Goal: Task Accomplishment & Management: Use online tool/utility

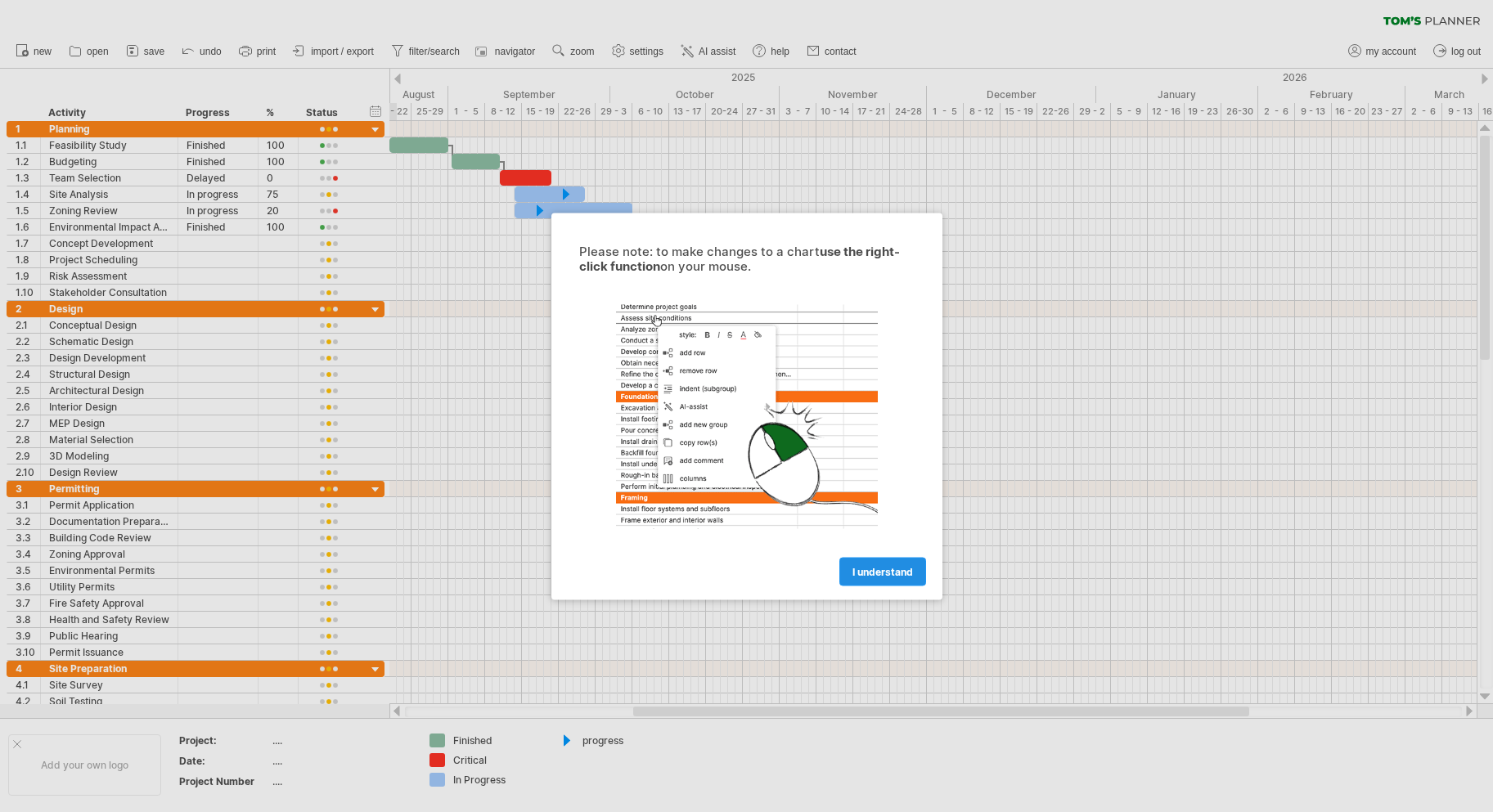
click at [894, 560] on link "I understand" at bounding box center [882, 571] width 87 height 28
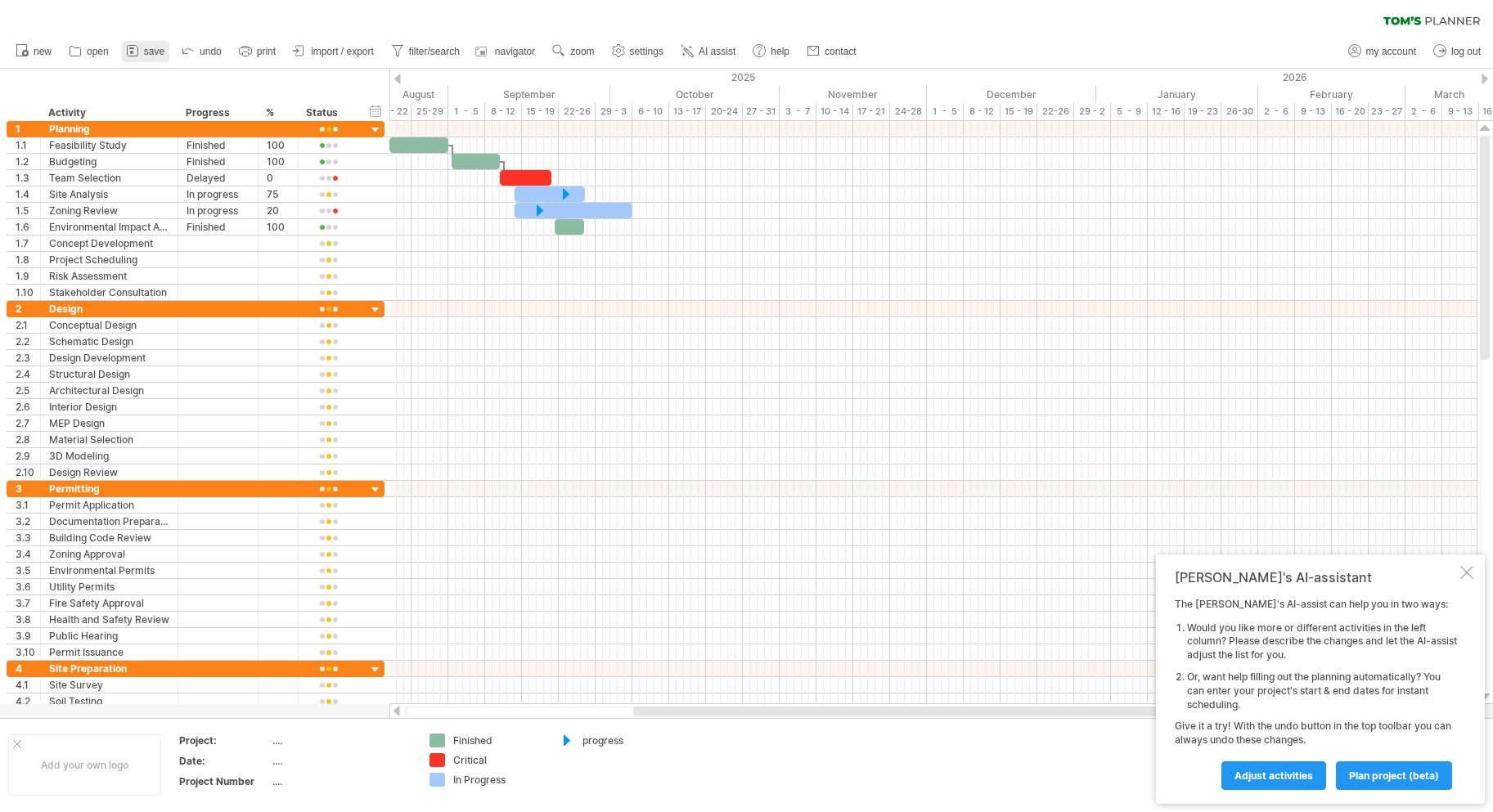
click at [145, 46] on span "save" at bounding box center [154, 51] width 21 height 11
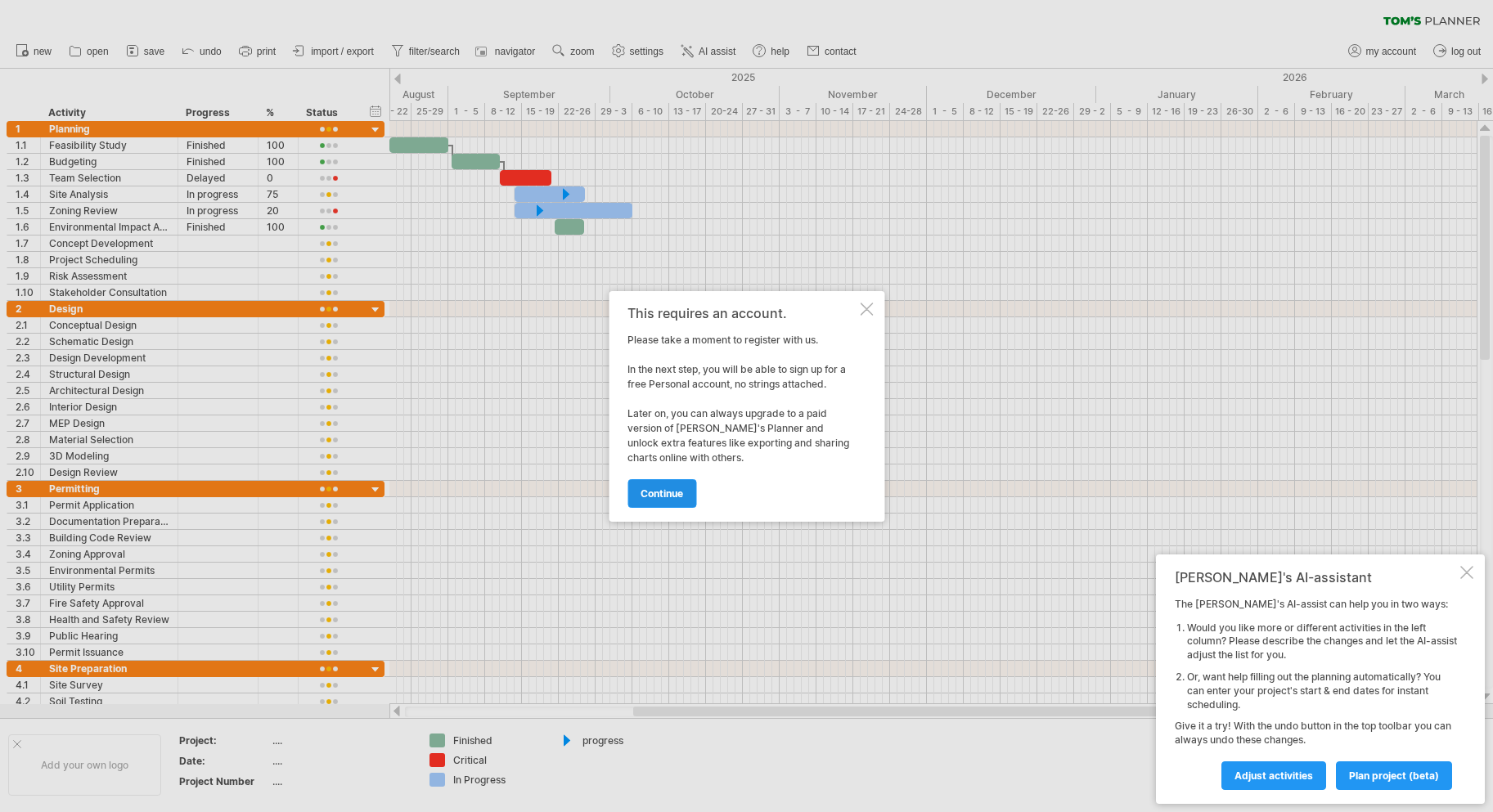
click at [670, 500] on link "continue" at bounding box center [662, 493] width 69 height 28
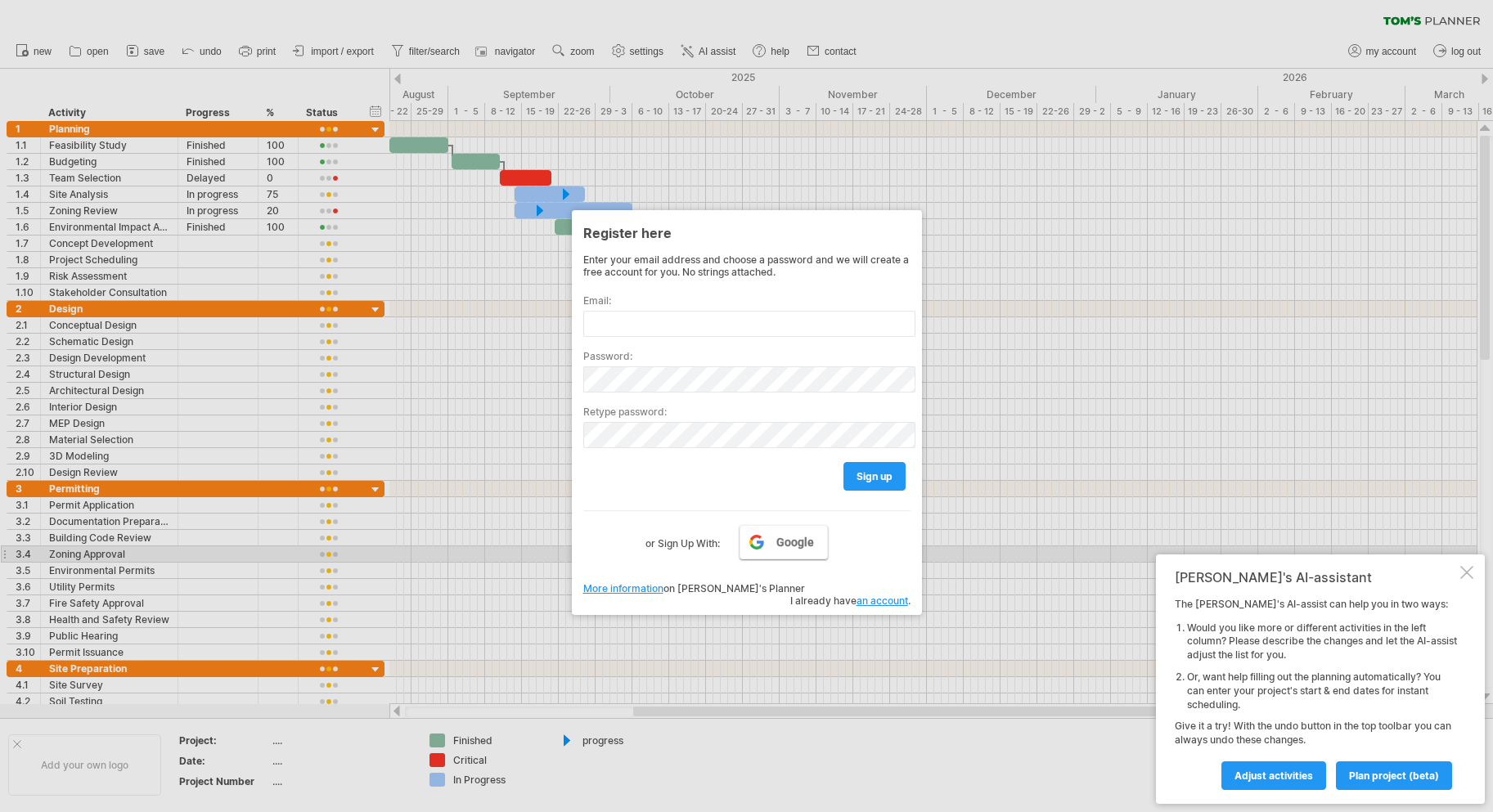
click at [798, 551] on link "Google" at bounding box center [783, 542] width 89 height 34
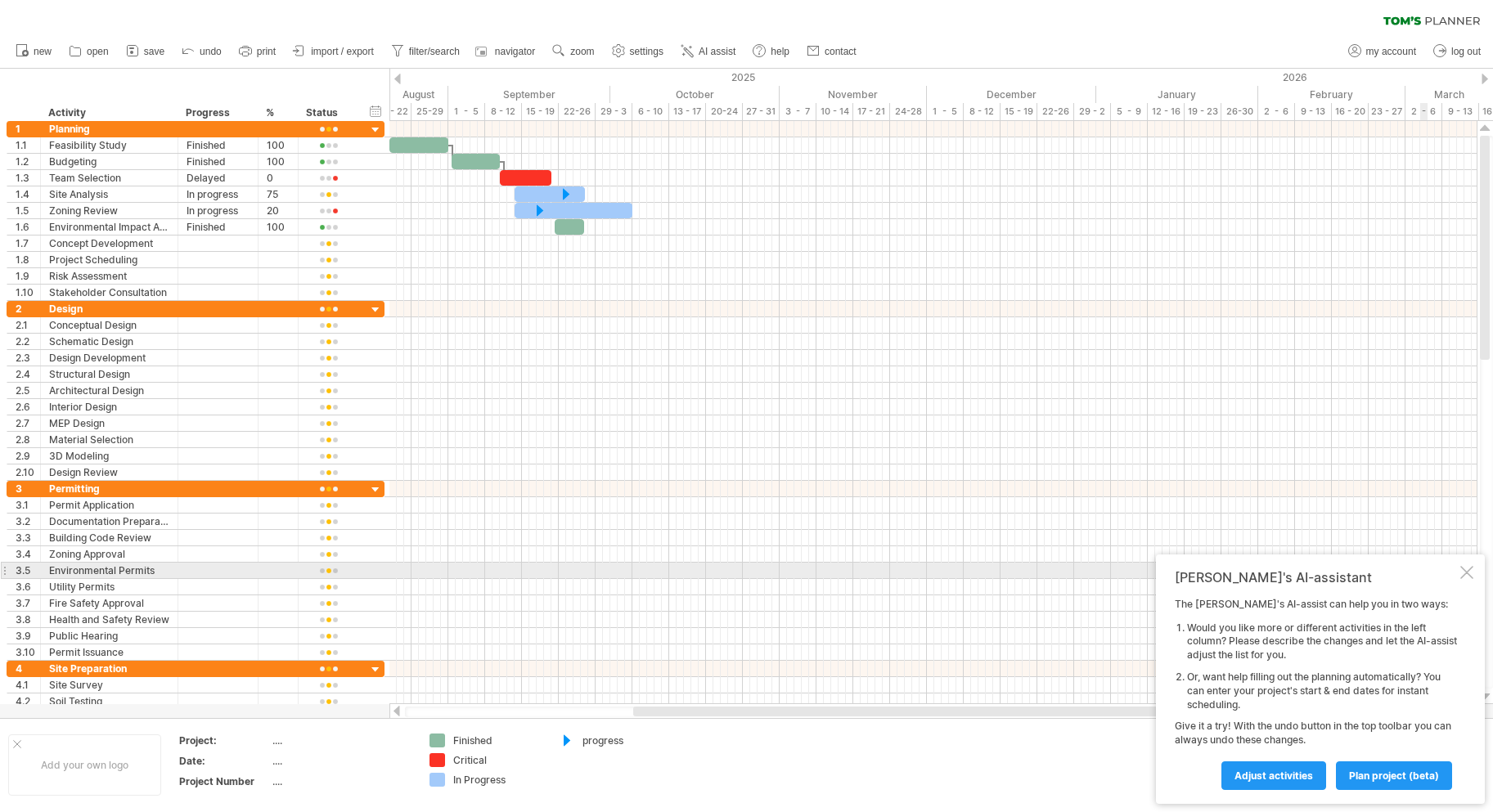
click at [1473, 567] on div "Tom's AI-assistant The Tom's AI-assist can help you in two ways: Would you like…" at bounding box center [1321, 679] width 329 height 250
click at [1469, 573] on div at bounding box center [1466, 572] width 13 height 13
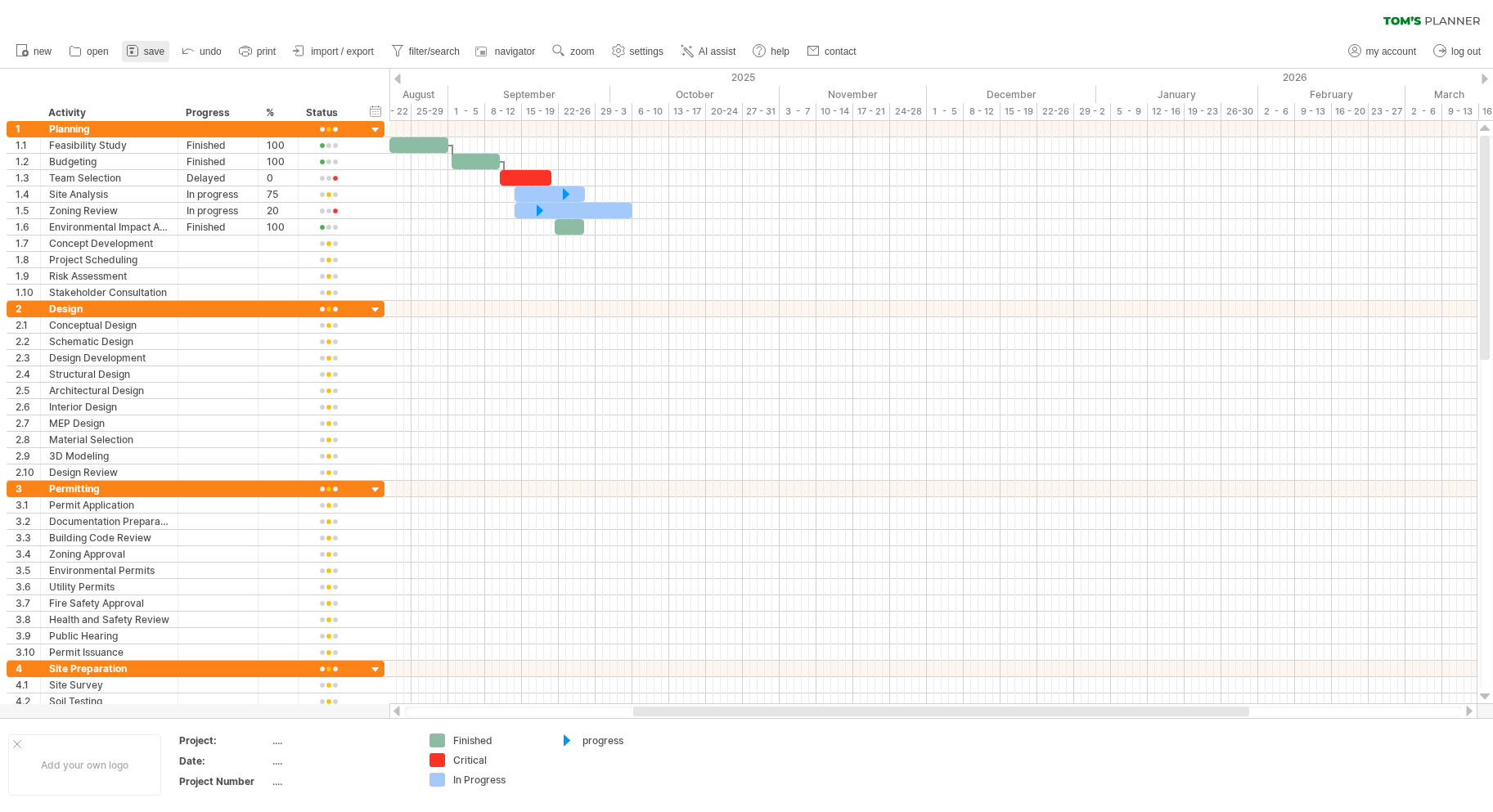
click at [147, 52] on span "save" at bounding box center [154, 51] width 21 height 11
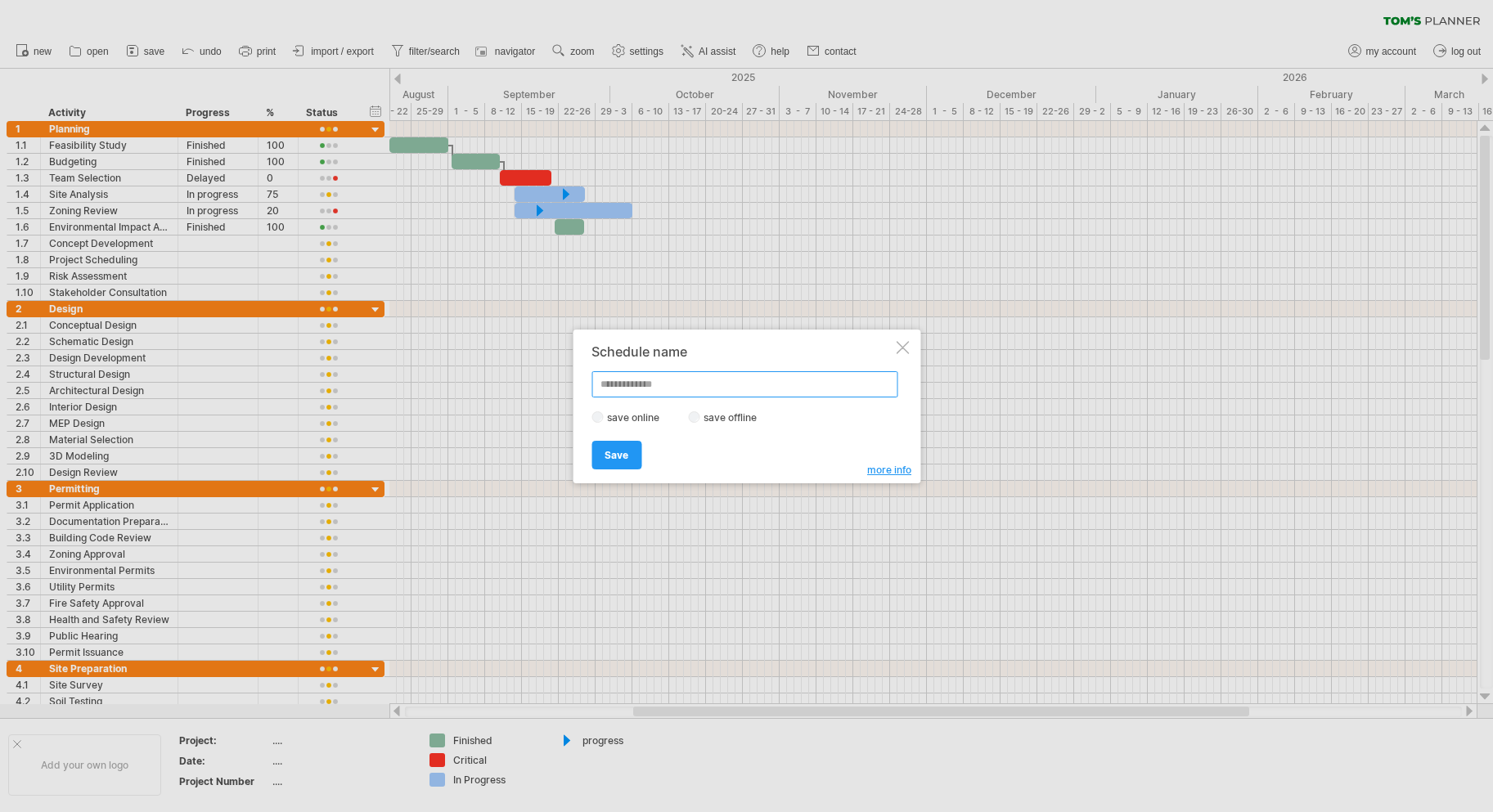
click at [639, 381] on input "text" at bounding box center [743, 384] width 306 height 26
type input "*"
type input "********"
click at [619, 458] on span "Save" at bounding box center [617, 455] width 24 height 12
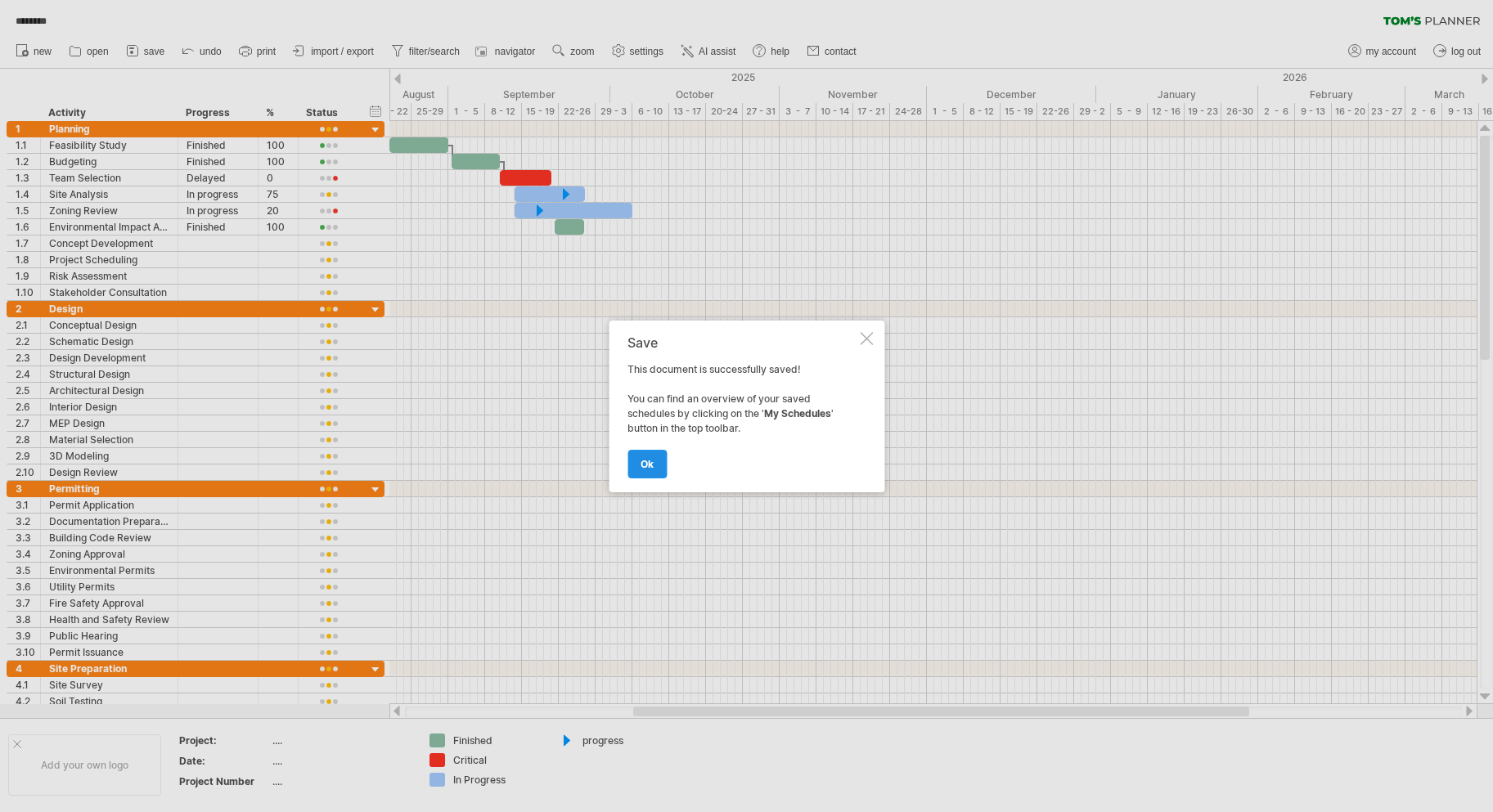
click at [649, 461] on span "ok" at bounding box center [646, 464] width 13 height 12
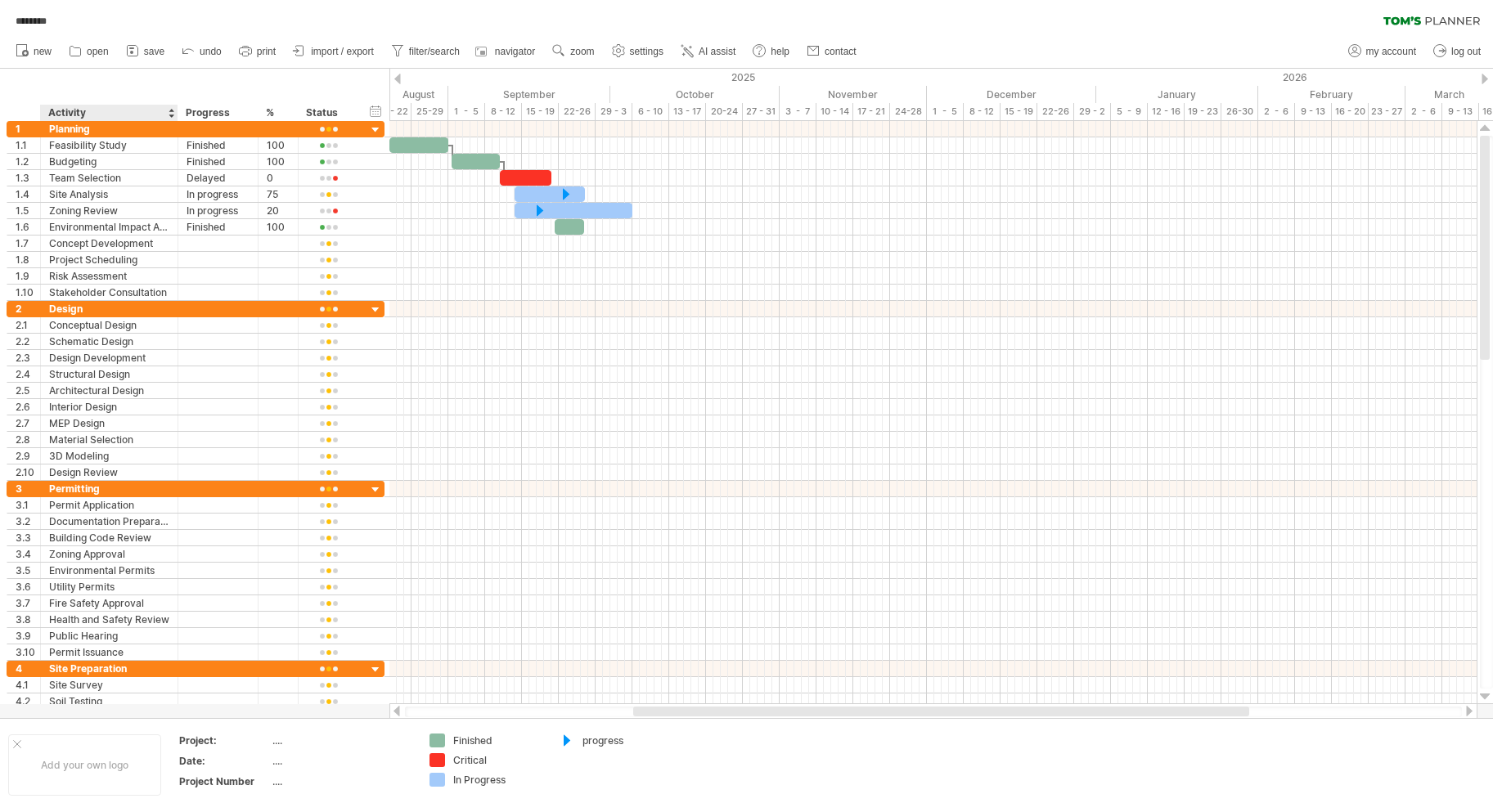
drag, startPoint x: 252, startPoint y: 53, endPoint x: 118, endPoint y: 65, distance: 134.5
click at [118, 65] on ul "new open" at bounding box center [435, 52] width 855 height 34
click at [362, 53] on span "import / export" at bounding box center [342, 51] width 63 height 11
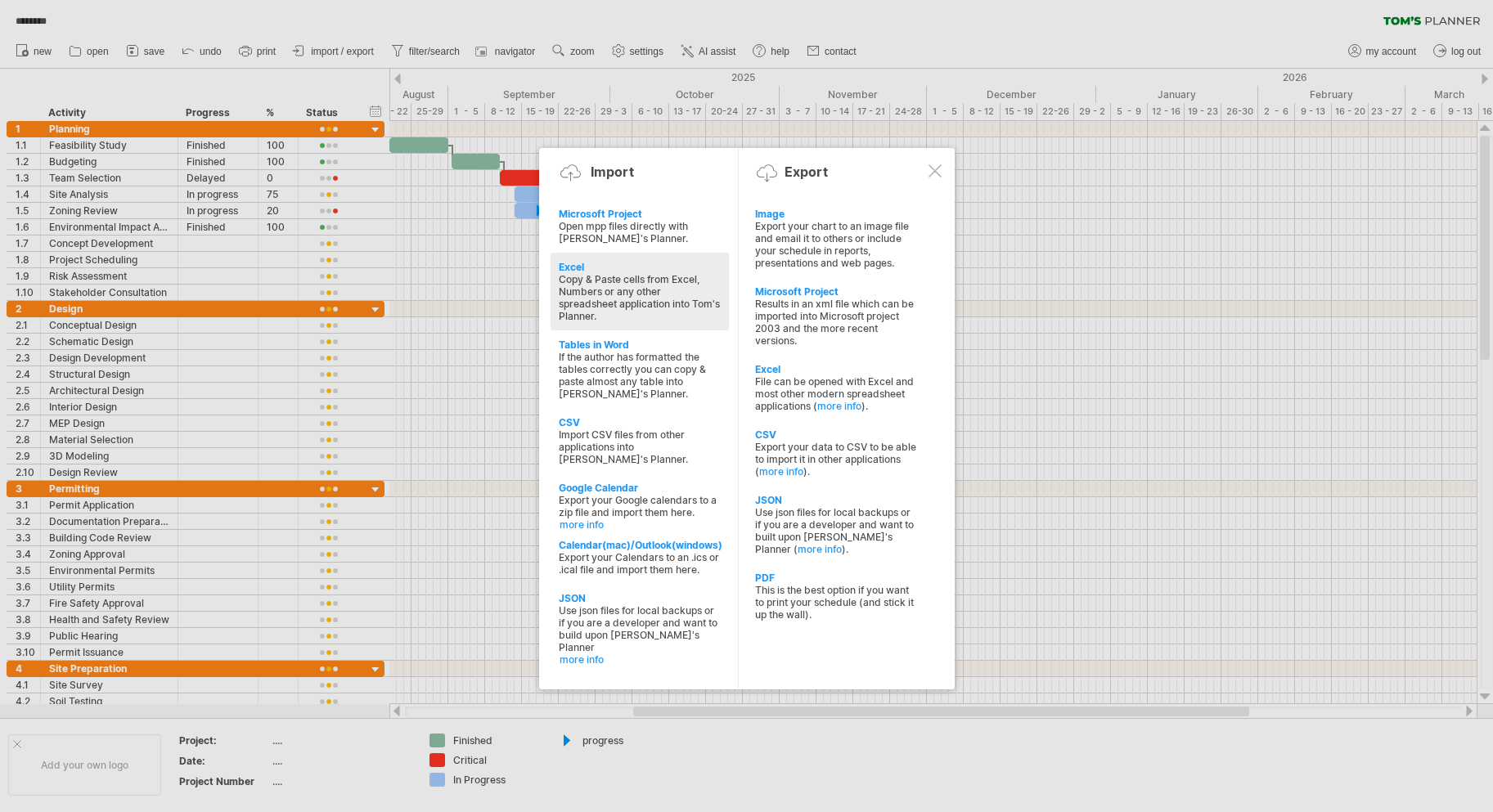
click at [638, 287] on div "Copy & Paste cells from Excel, Numbers or any other spreadsheet application int…" at bounding box center [639, 297] width 162 height 49
type textarea "**********"
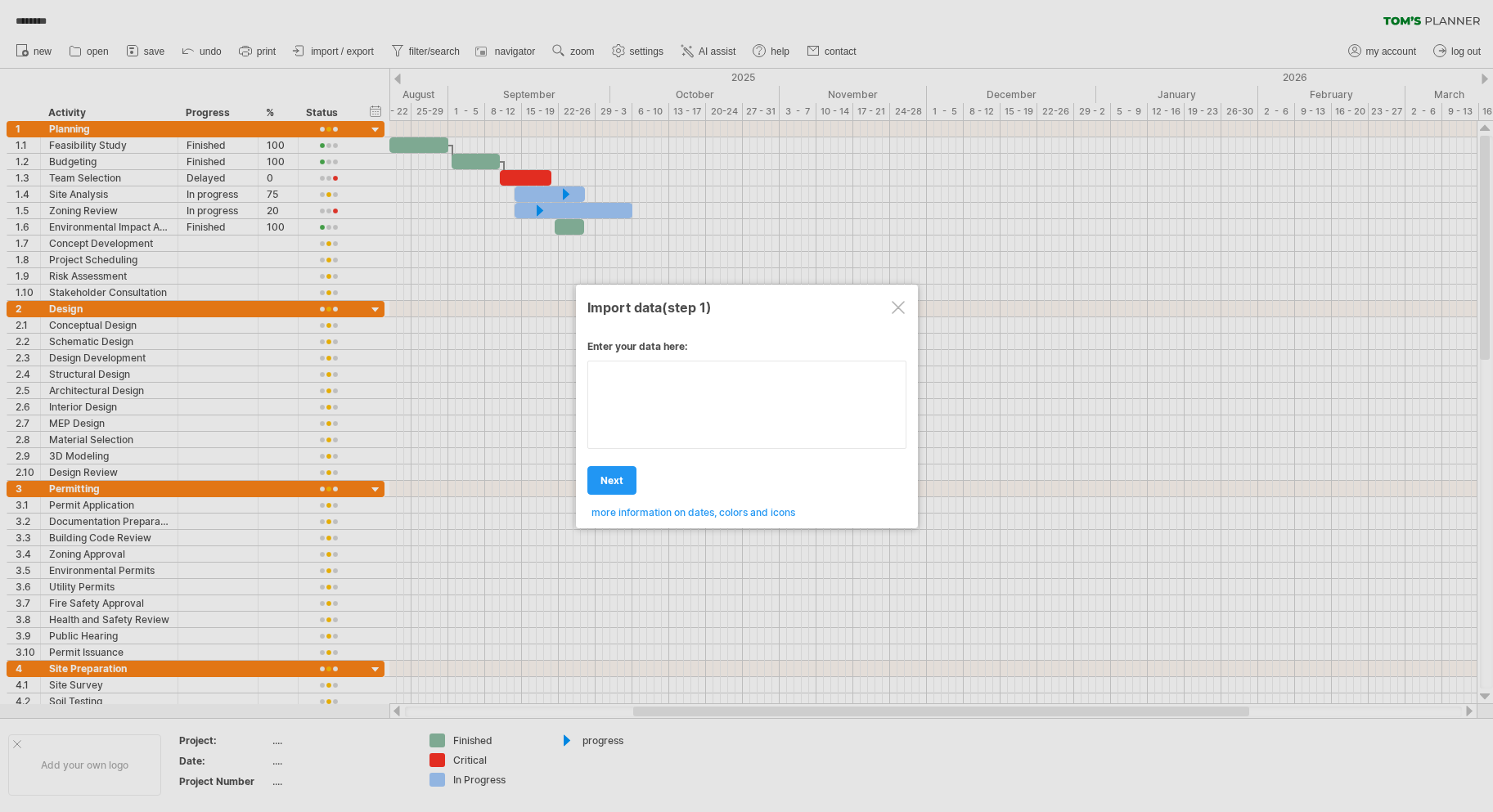
click at [677, 390] on textarea at bounding box center [747, 405] width 319 height 89
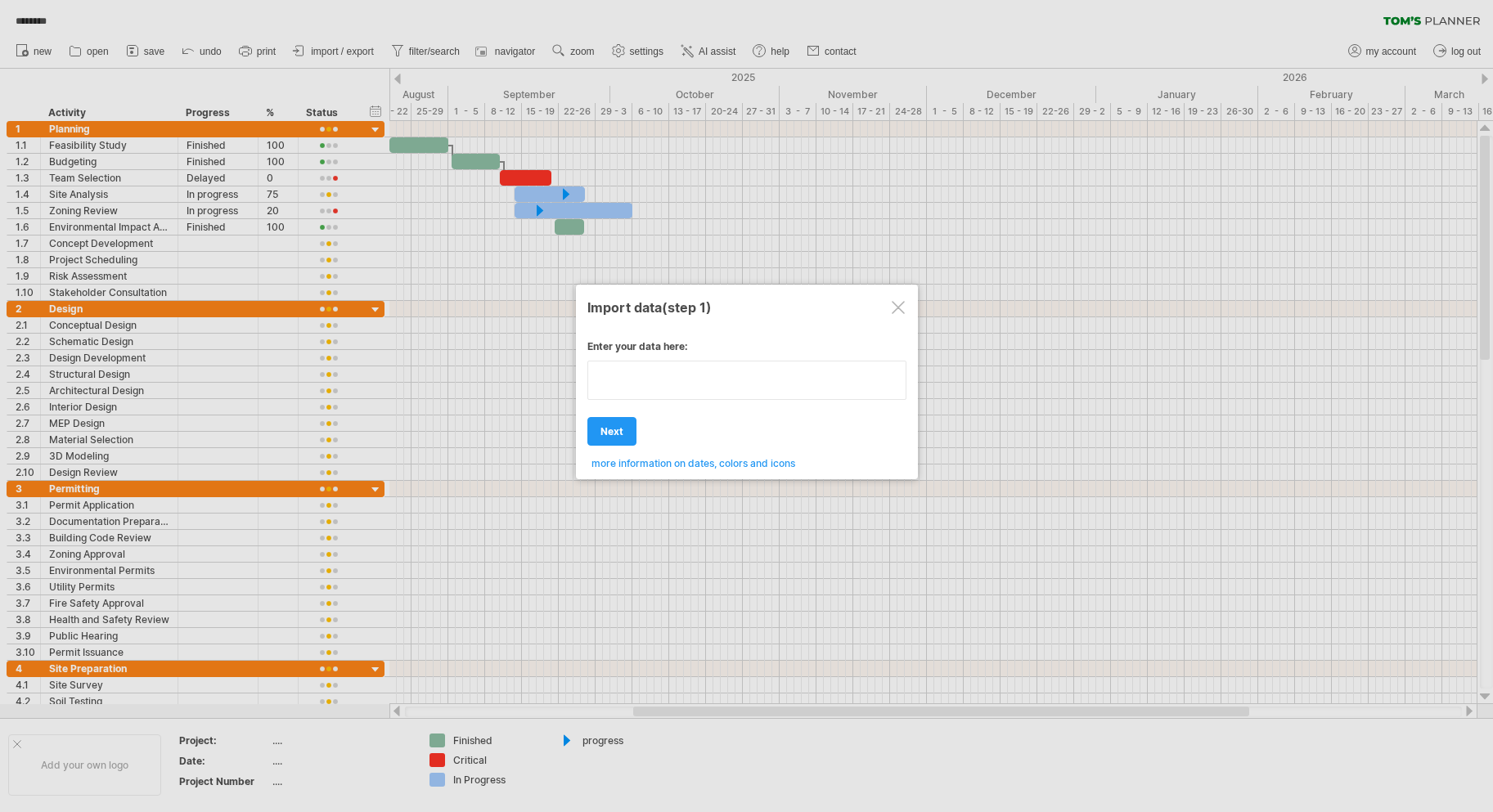
type textarea "*"
type textarea "********"
click at [627, 437] on link "next" at bounding box center [612, 431] width 49 height 28
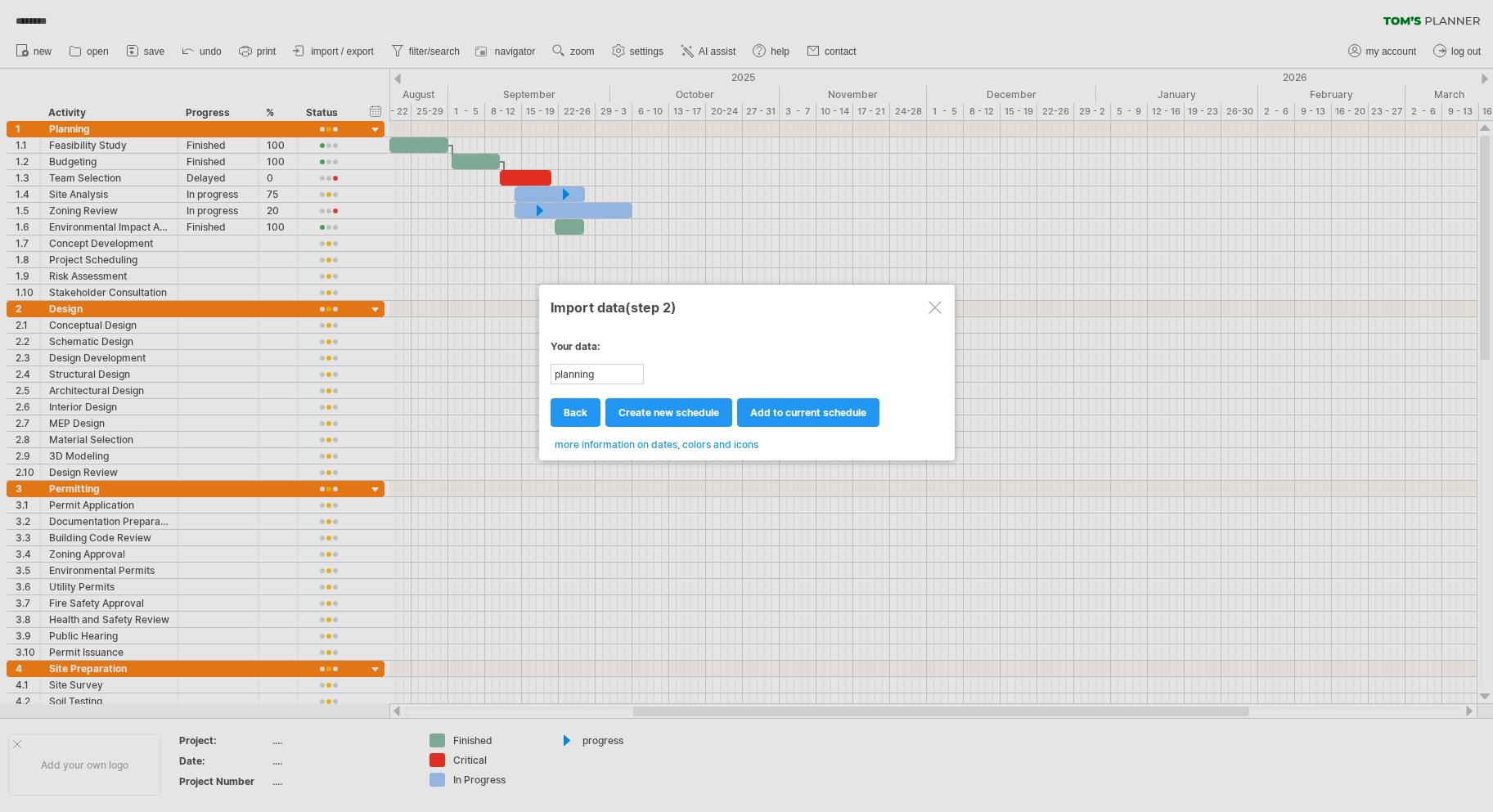
click at [664, 418] on span "create new schedule" at bounding box center [669, 412] width 101 height 12
select select "***"
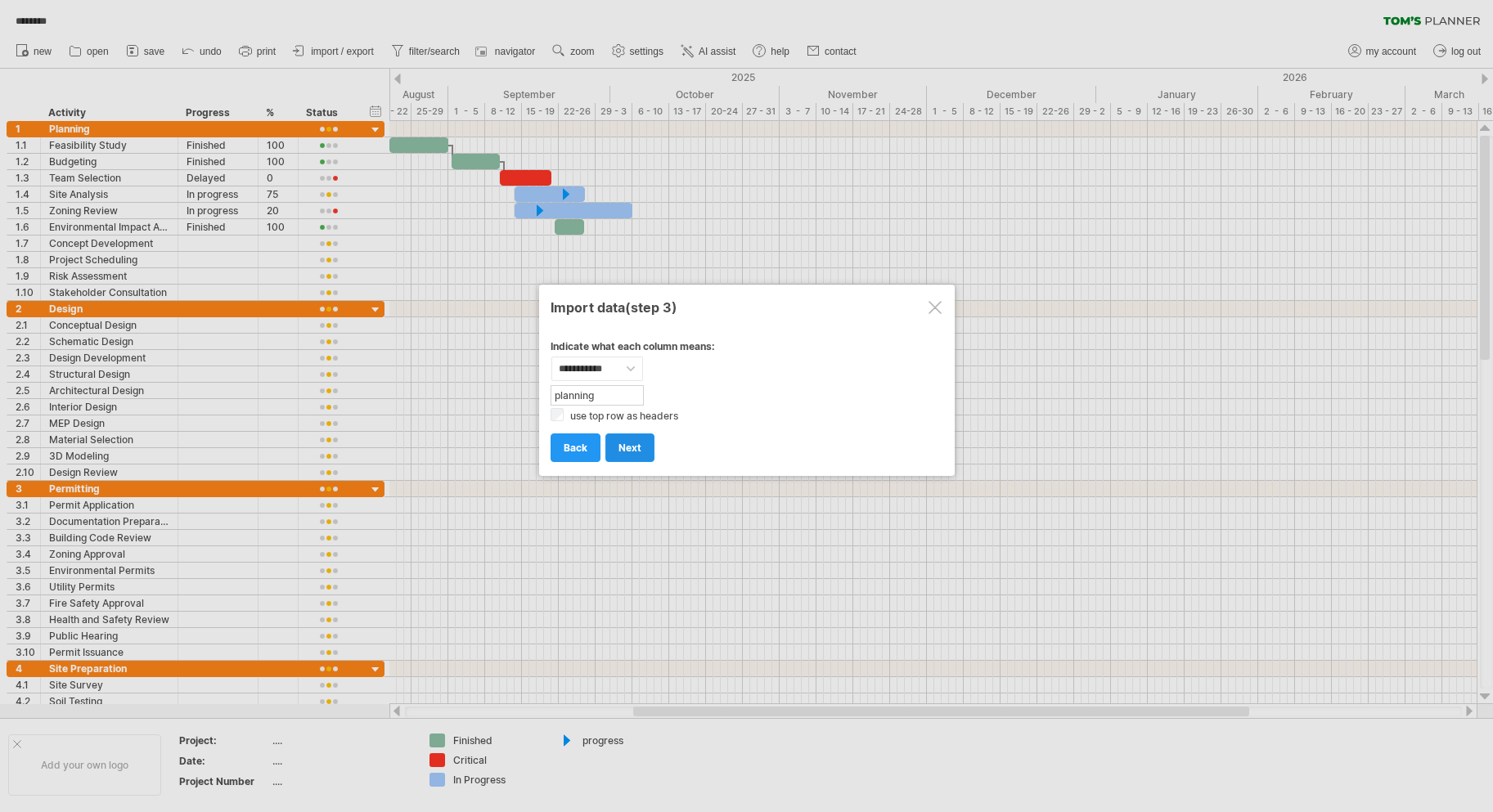
click at [620, 445] on span "next" at bounding box center [630, 448] width 23 height 12
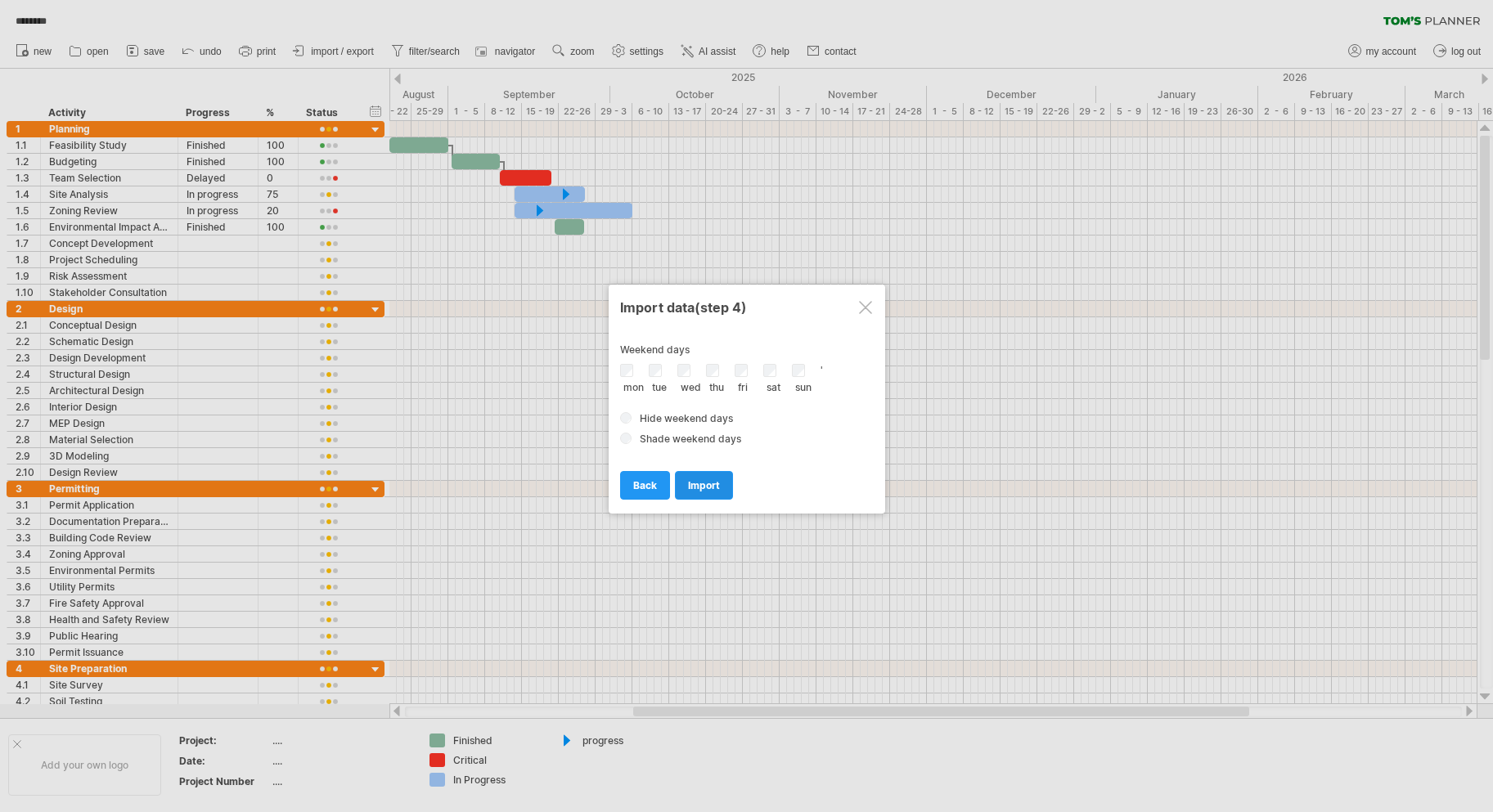
click at [720, 484] on link "import" at bounding box center [703, 485] width 58 height 28
click at [704, 479] on span "import" at bounding box center [703, 485] width 32 height 12
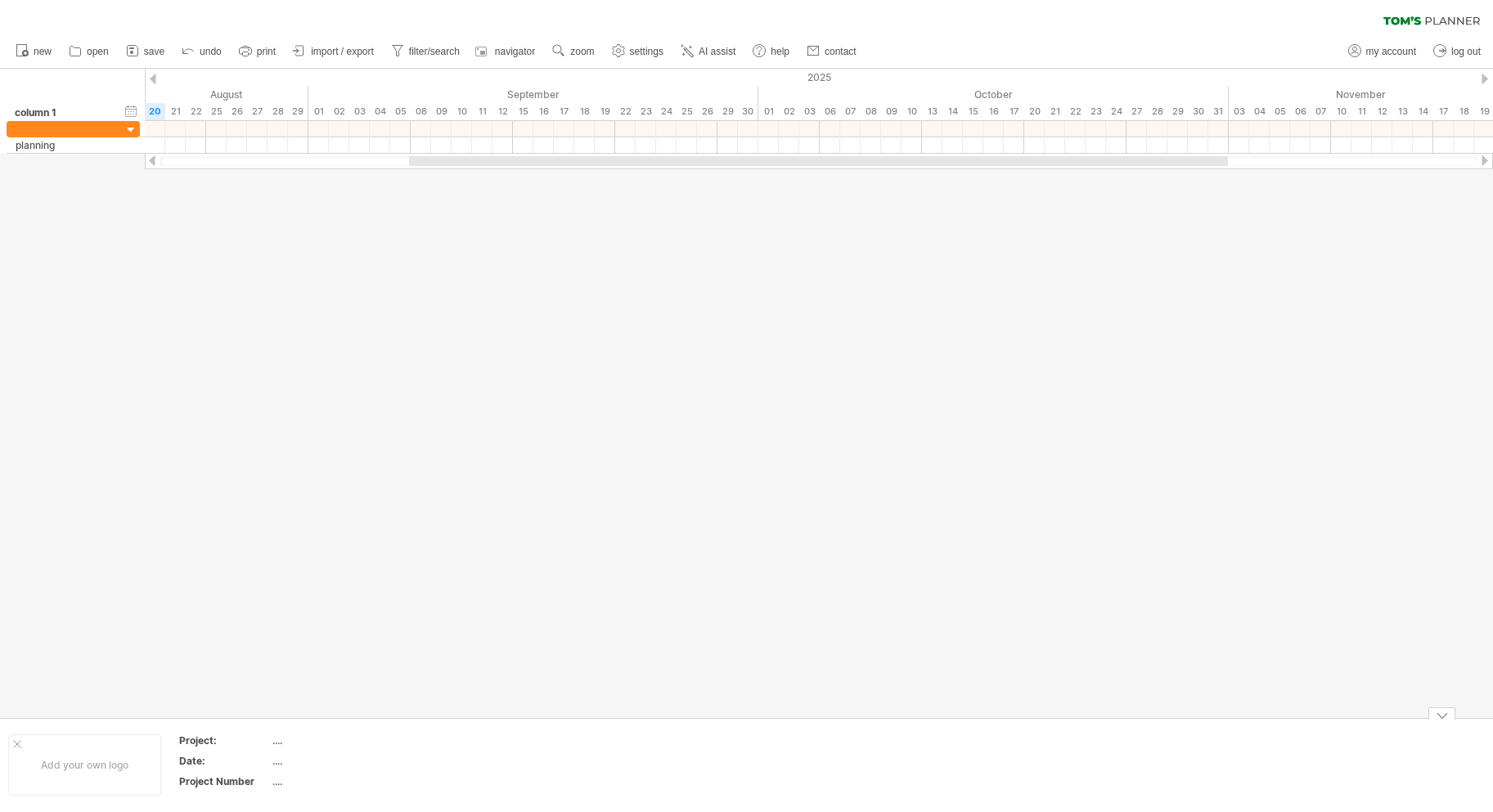
click at [275, 752] on table "Project: .... Date: .... Project Number ...." at bounding box center [295, 764] width 235 height 63
click at [277, 750] on td "...." at bounding box center [341, 743] width 139 height 19
click at [301, 52] on icon at bounding box center [299, 50] width 16 height 16
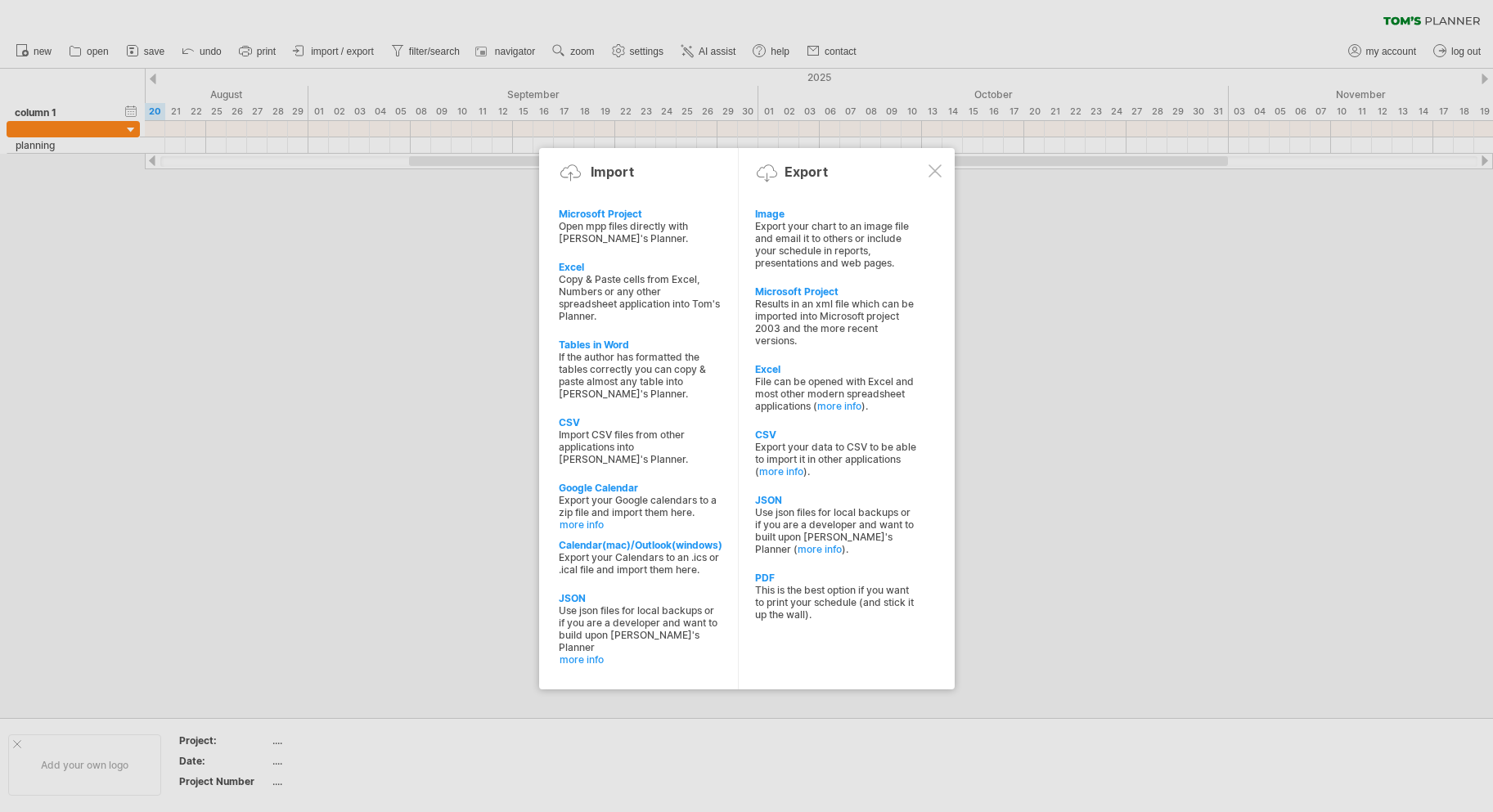
click at [1241, 338] on div at bounding box center [746, 406] width 1493 height 812
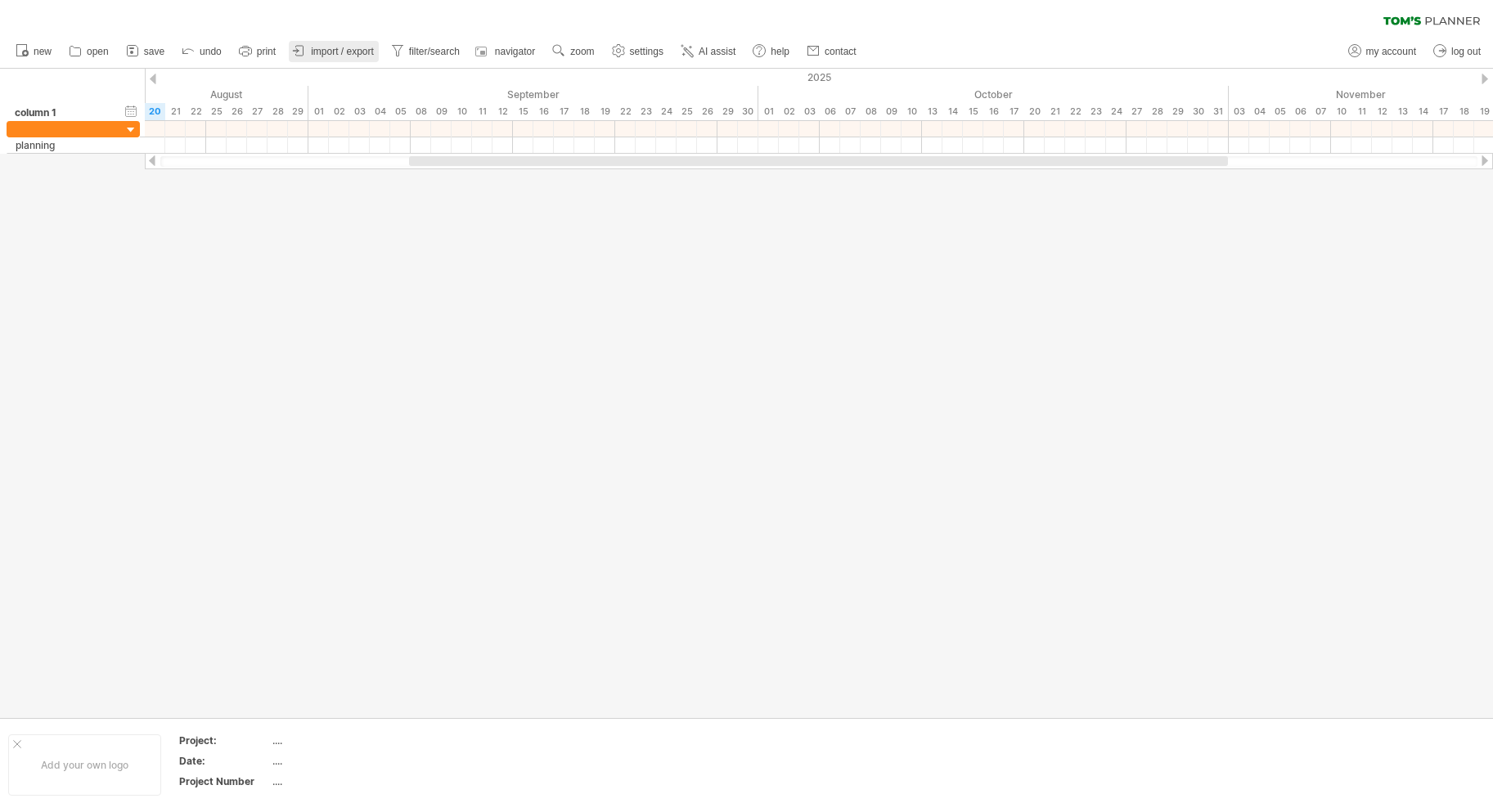
click at [327, 46] on span "import / export" at bounding box center [342, 51] width 63 height 11
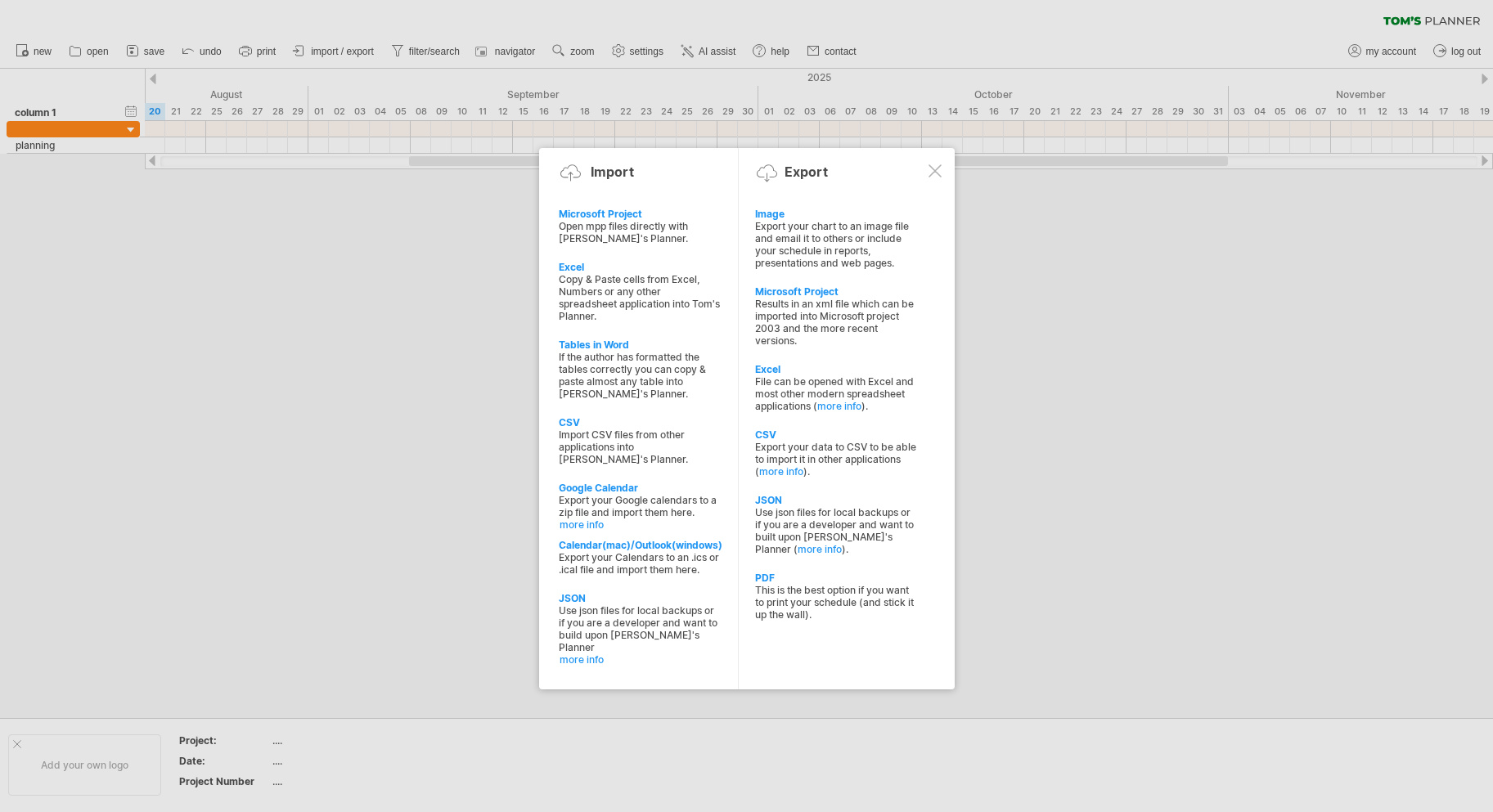
click at [1161, 319] on div at bounding box center [746, 406] width 1493 height 812
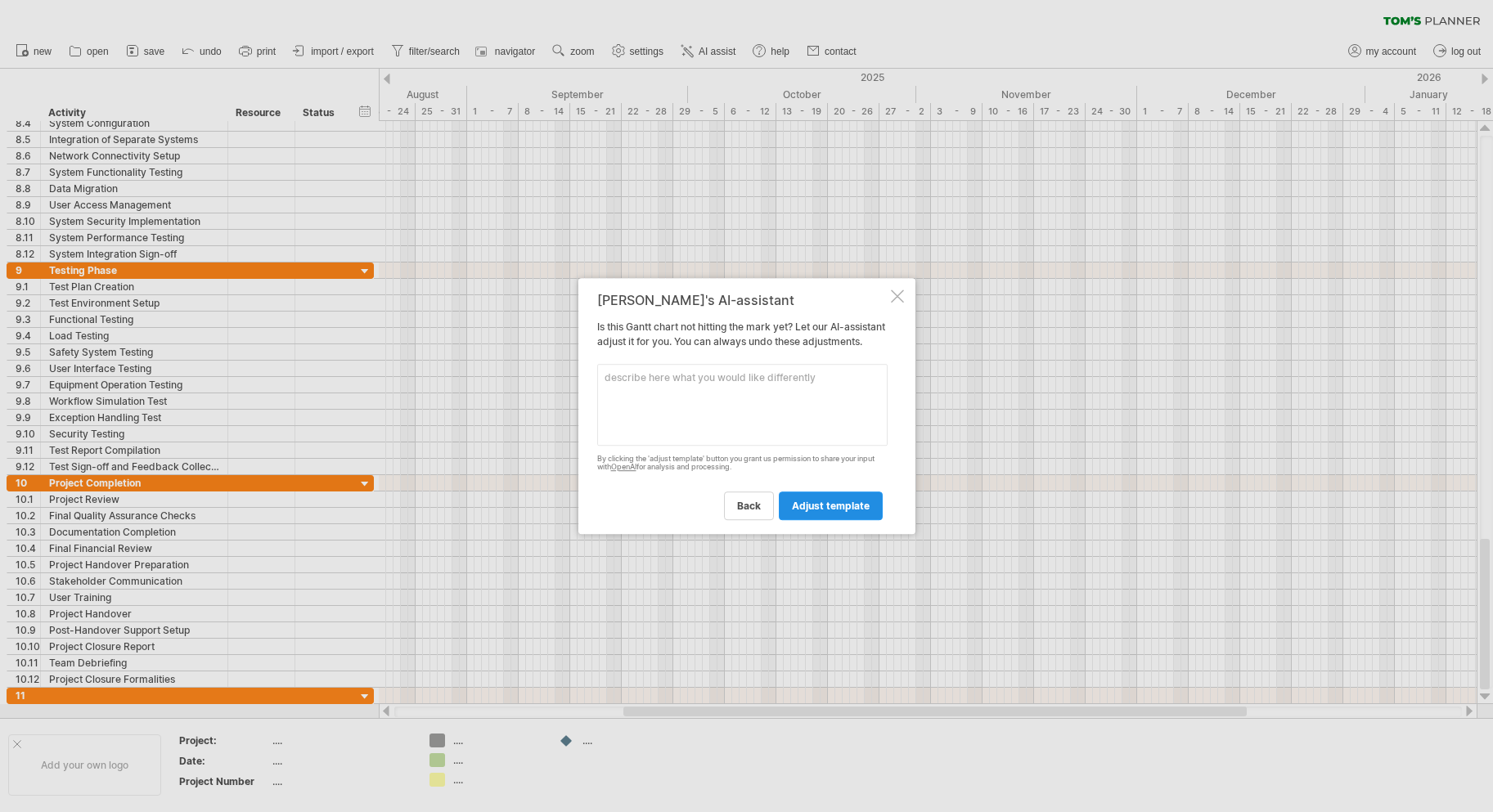
click at [830, 511] on span "adjust template" at bounding box center [830, 505] width 78 height 12
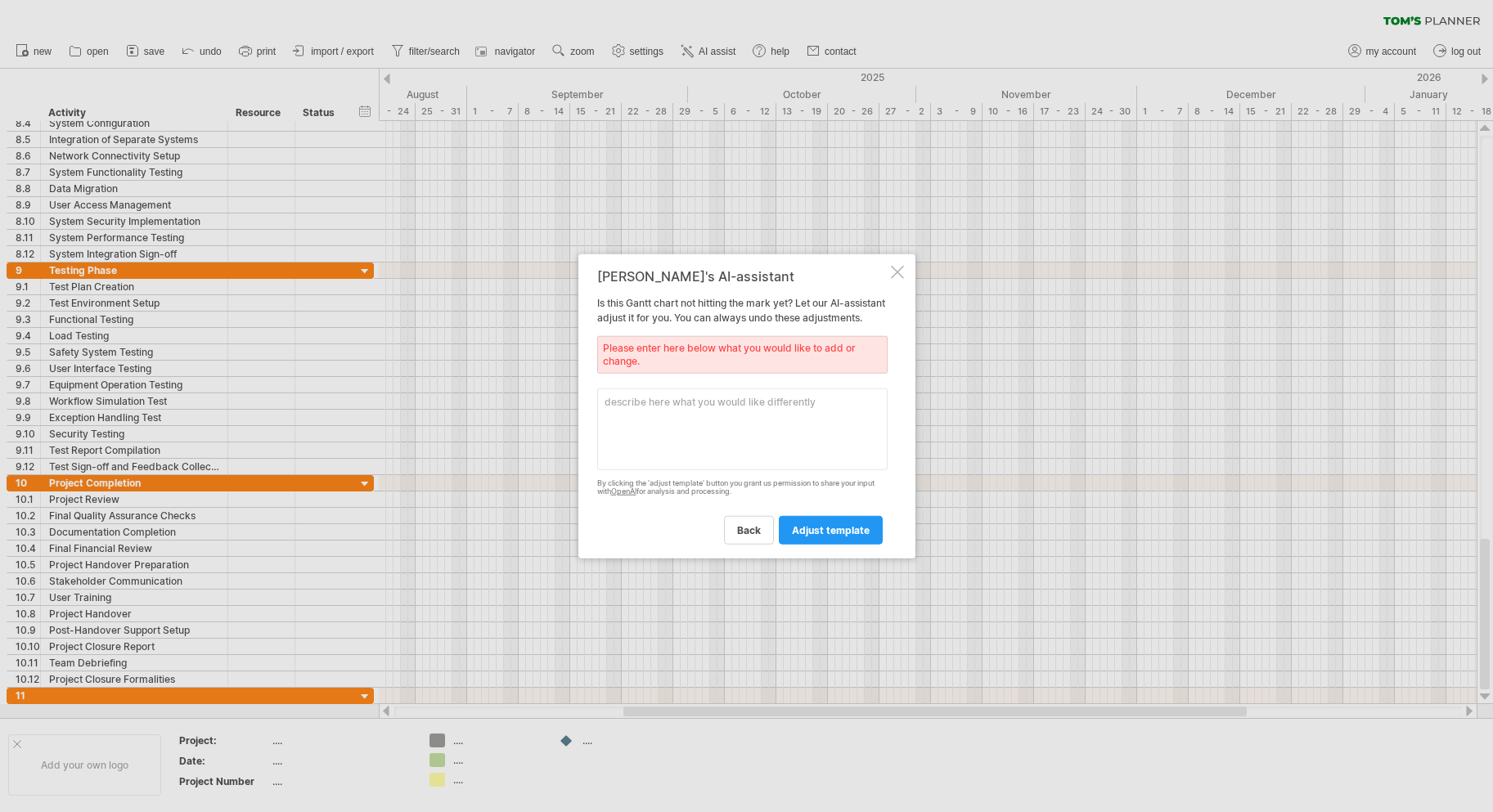
click at [830, 517] on div "back adjust template" at bounding box center [742, 523] width 290 height 41
click at [901, 265] on div "[PERSON_NAME]'s AI-assistant Is this [PERSON_NAME] chart not hitting the mark y…" at bounding box center [746, 406] width 337 height 305
click at [898, 270] on div at bounding box center [897, 271] width 13 height 13
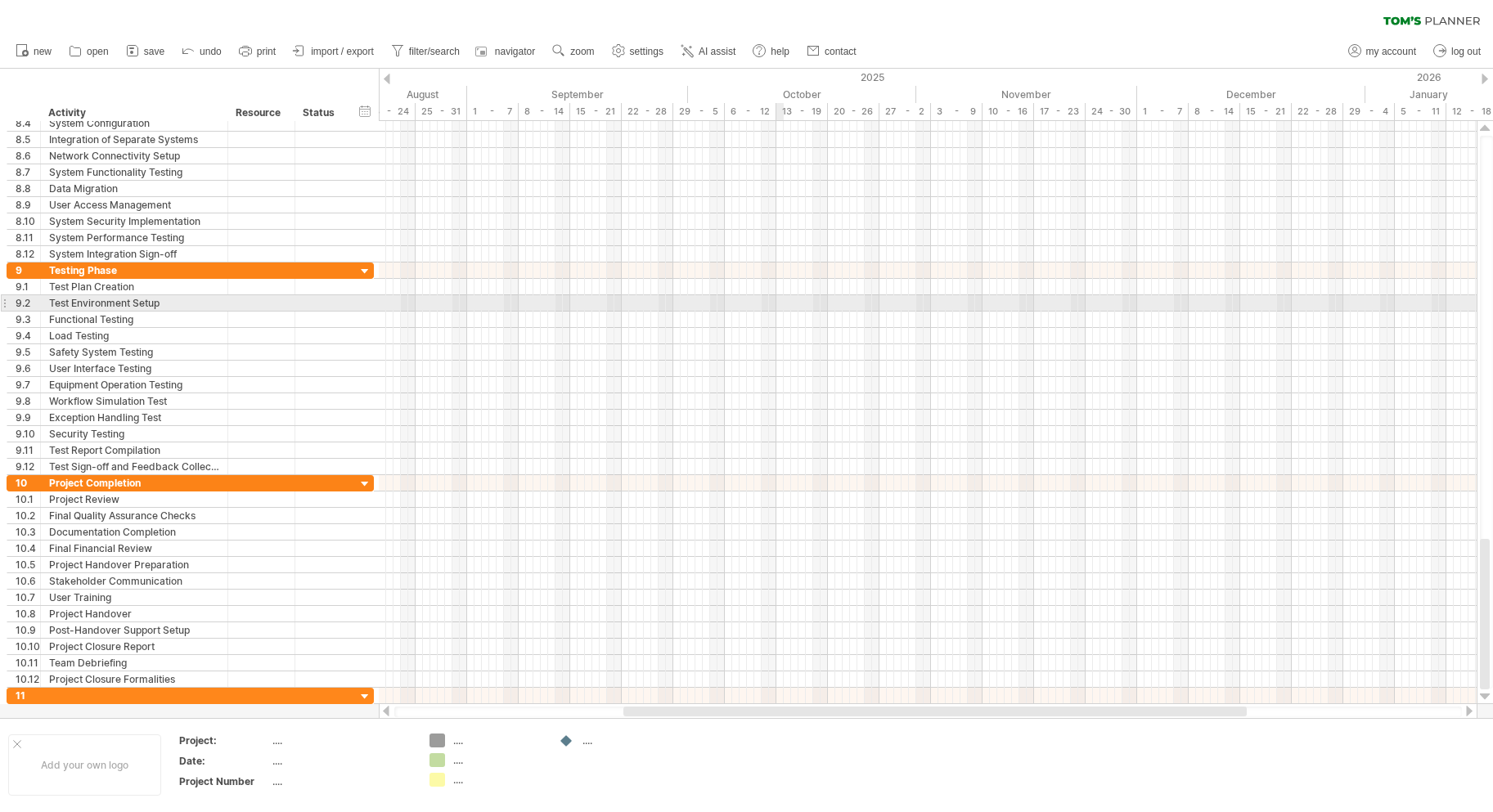
click at [780, 305] on div at bounding box center [928, 303] width 1098 height 16
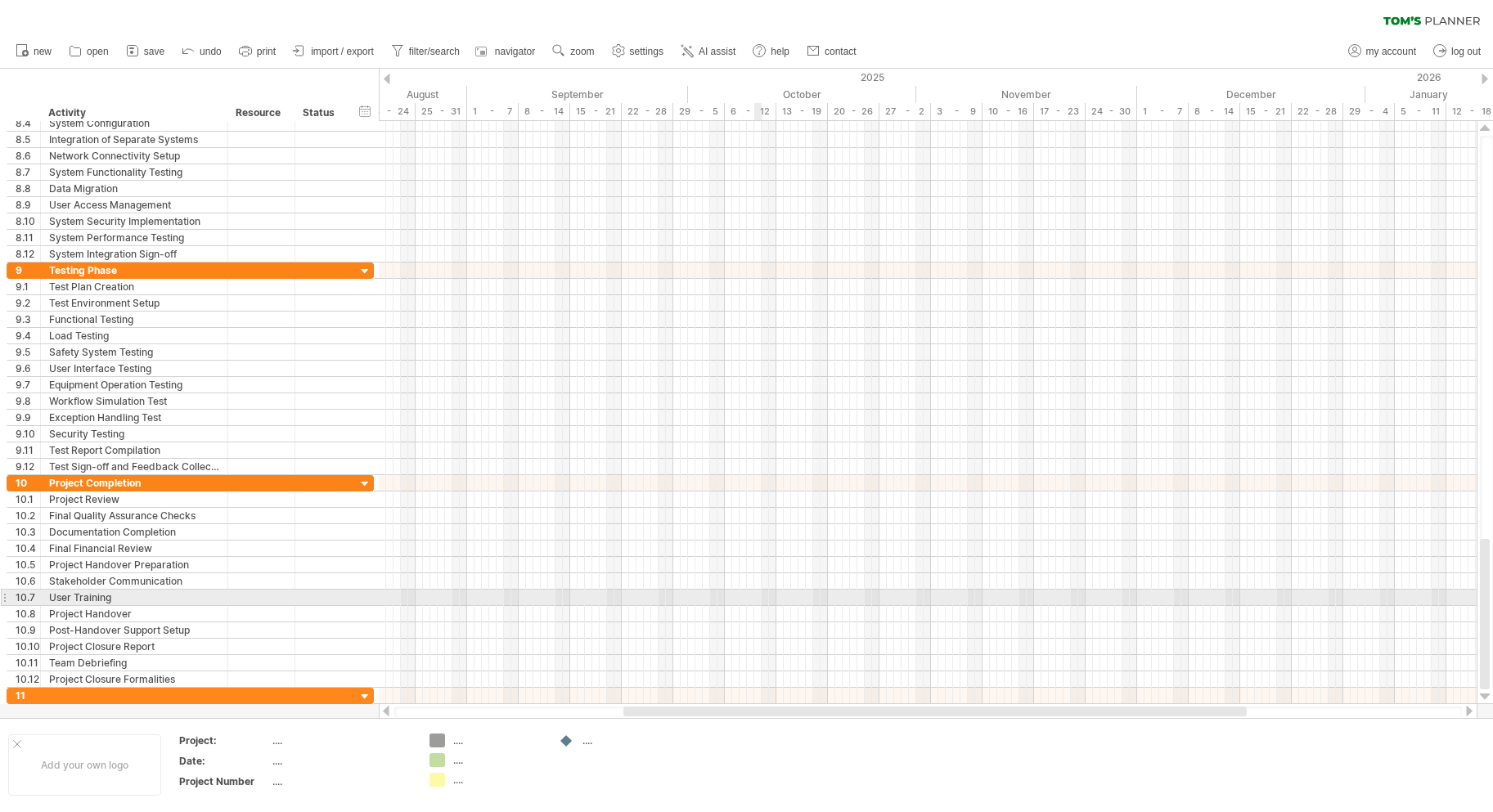
drag, startPoint x: 760, startPoint y: 593, endPoint x: 751, endPoint y: 593, distance: 9.0
click at [758, 593] on div at bounding box center [928, 598] width 1098 height 16
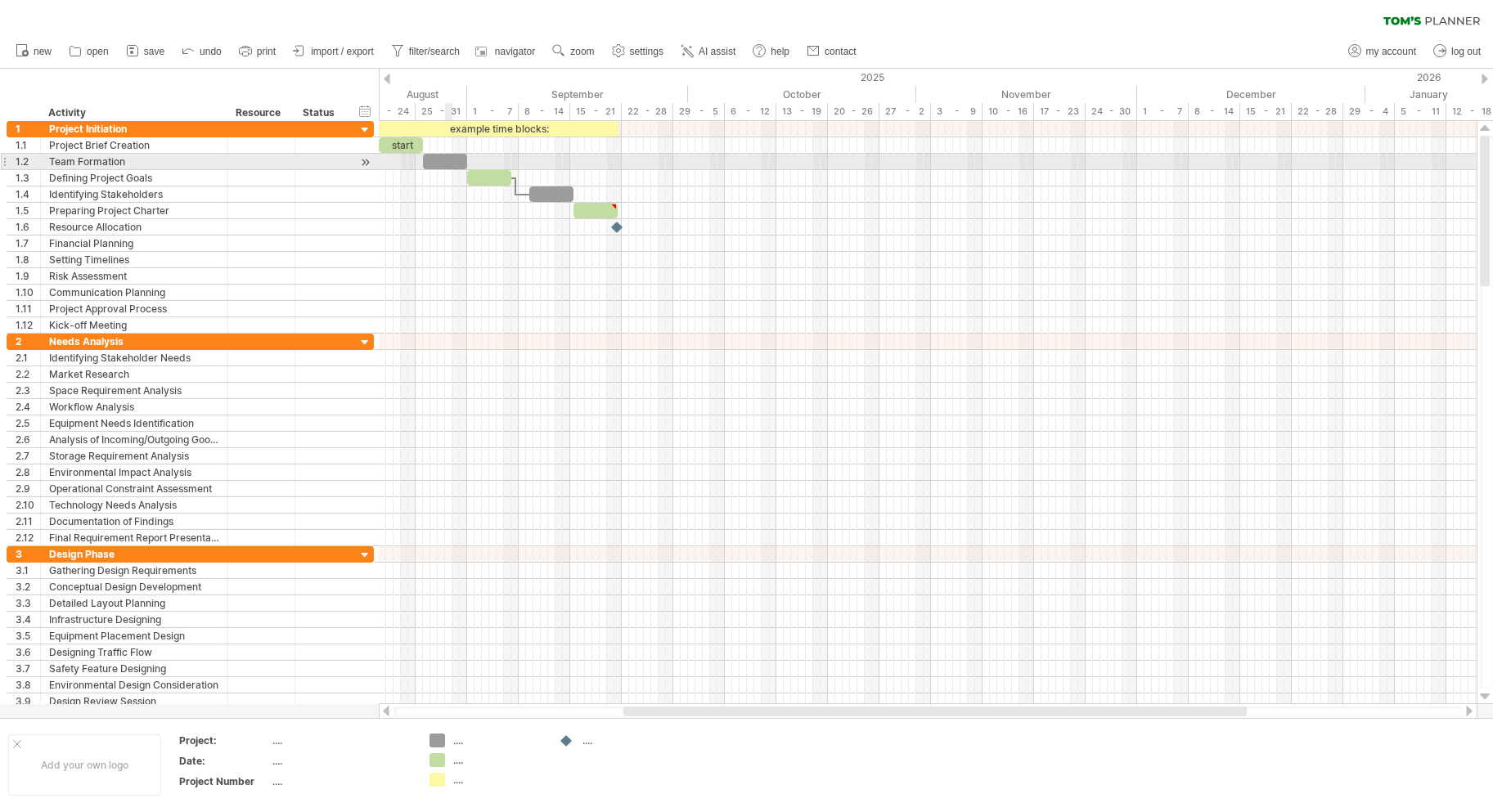
click at [450, 168] on div at bounding box center [445, 161] width 44 height 15
click at [449, 168] on div at bounding box center [445, 161] width 44 height 15
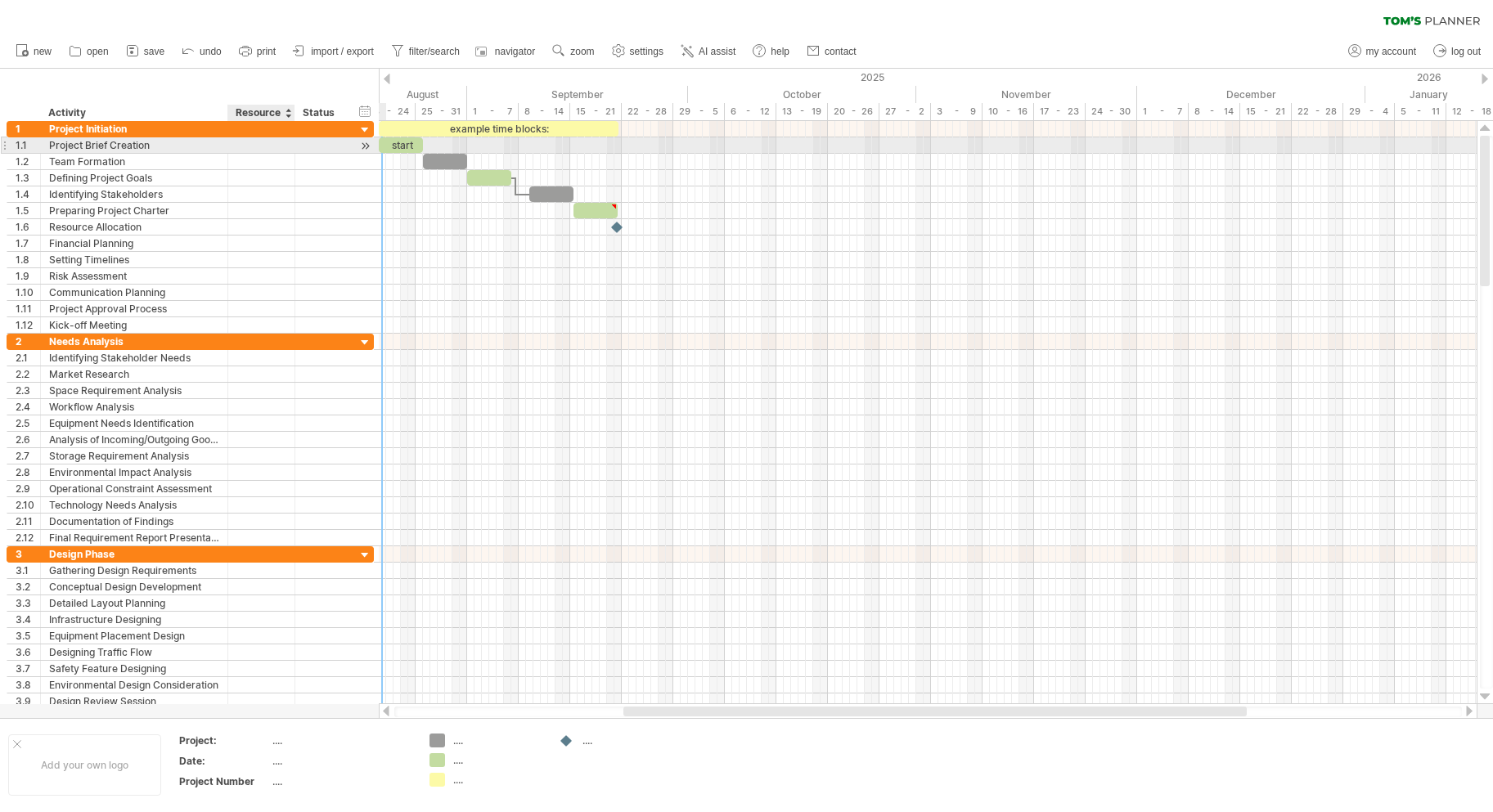
click at [267, 144] on div at bounding box center [261, 146] width 50 height 15
click at [267, 144] on input "text" at bounding box center [261, 146] width 50 height 15
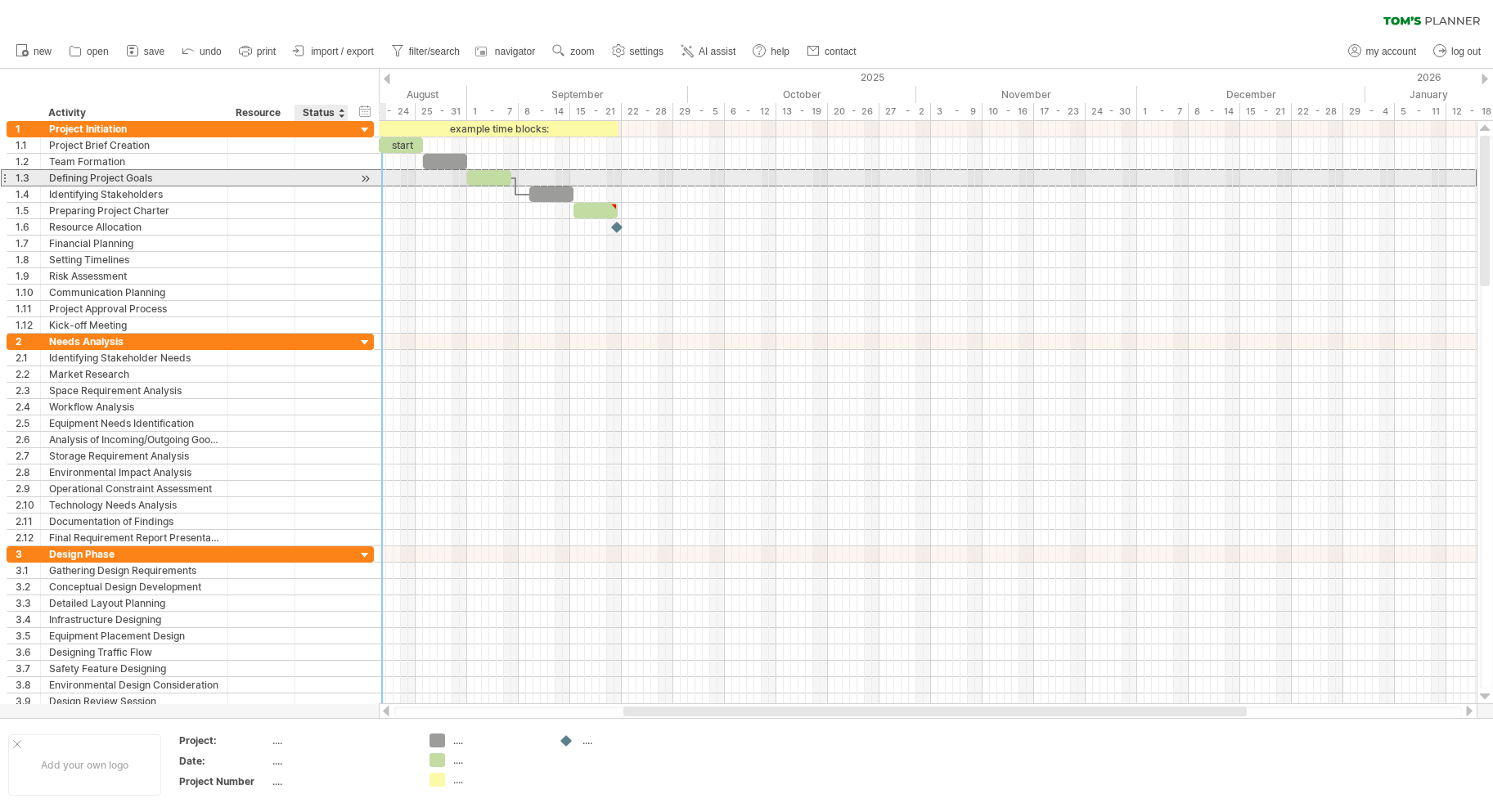
click at [327, 176] on div at bounding box center [321, 177] width 36 height 15
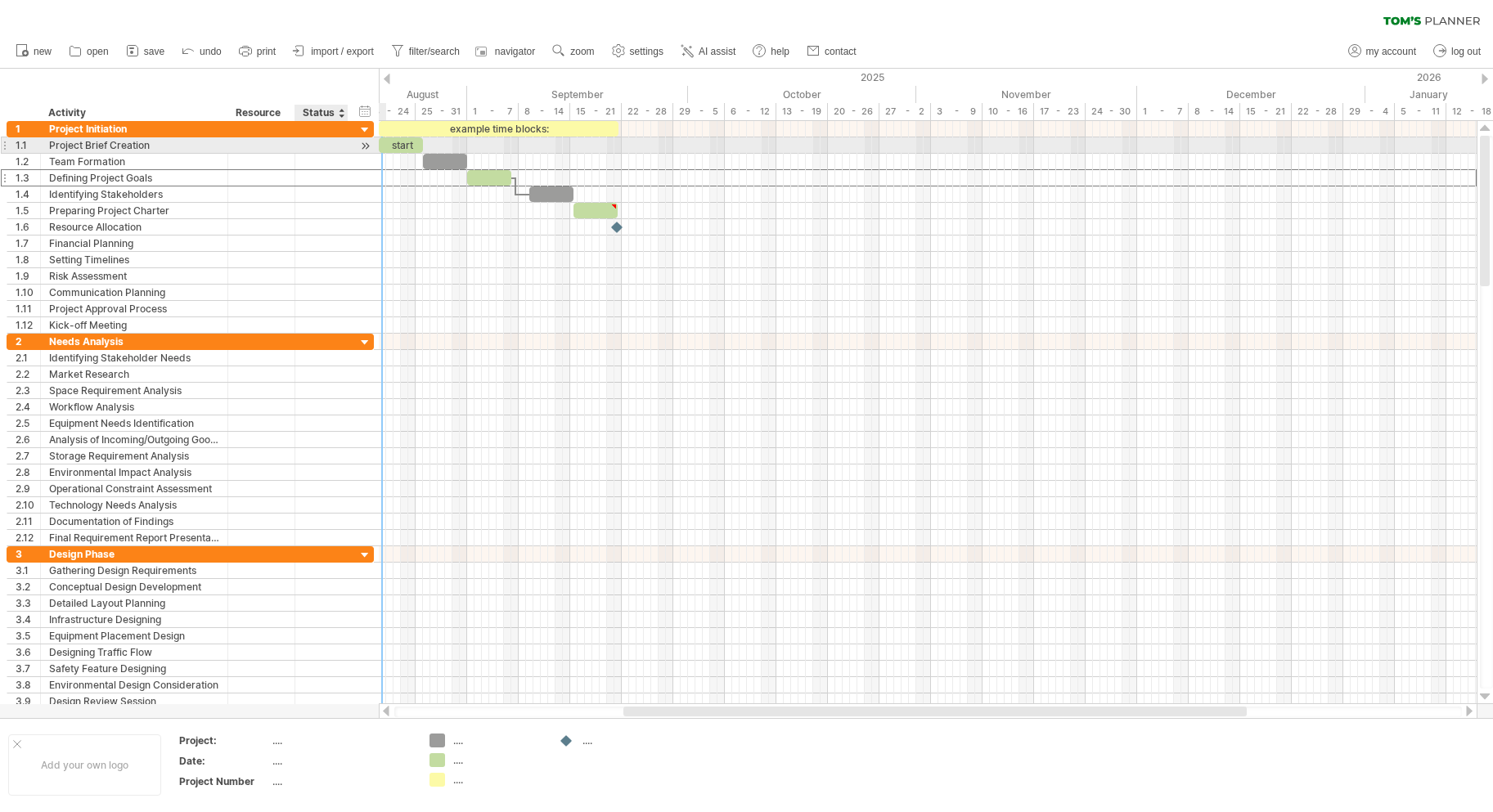
click at [323, 146] on div at bounding box center [321, 146] width 36 height 15
click at [366, 144] on div at bounding box center [365, 146] width 16 height 17
click at [367, 144] on div at bounding box center [365, 146] width 16 height 17
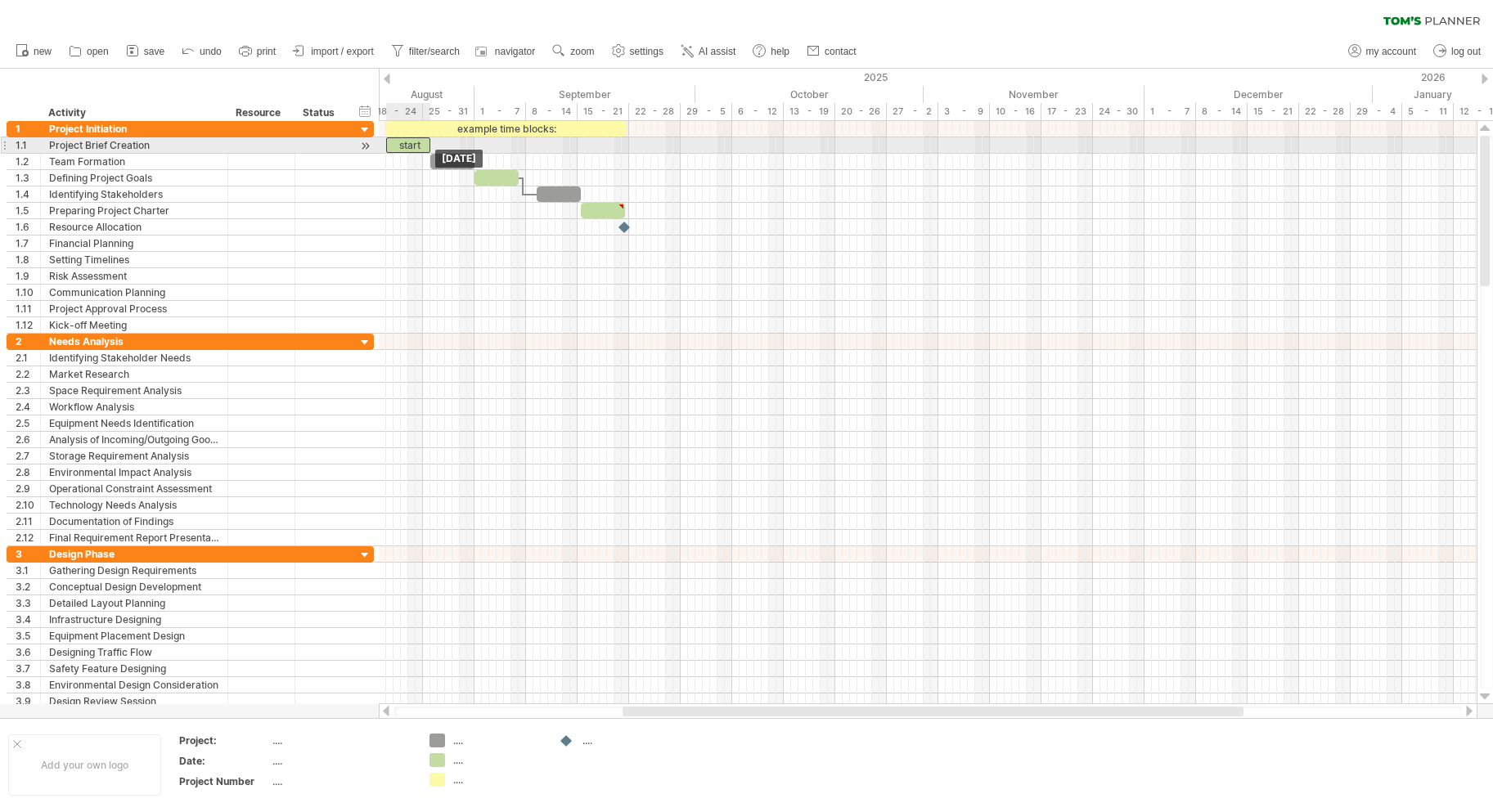
click at [397, 140] on div "start" at bounding box center [407, 146] width 44 height 15
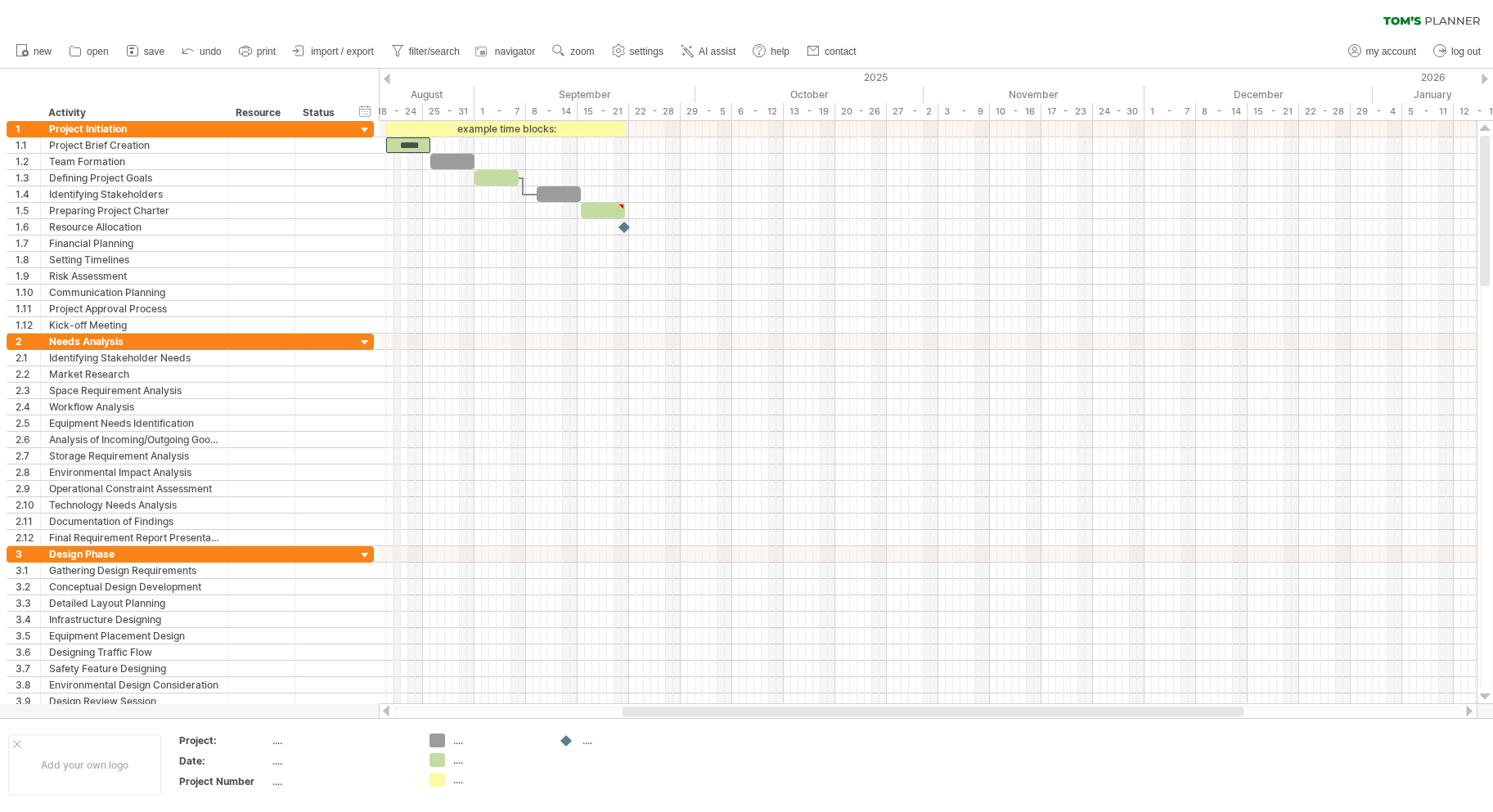
click at [395, 117] on div "18 - 24" at bounding box center [397, 112] width 52 height 17
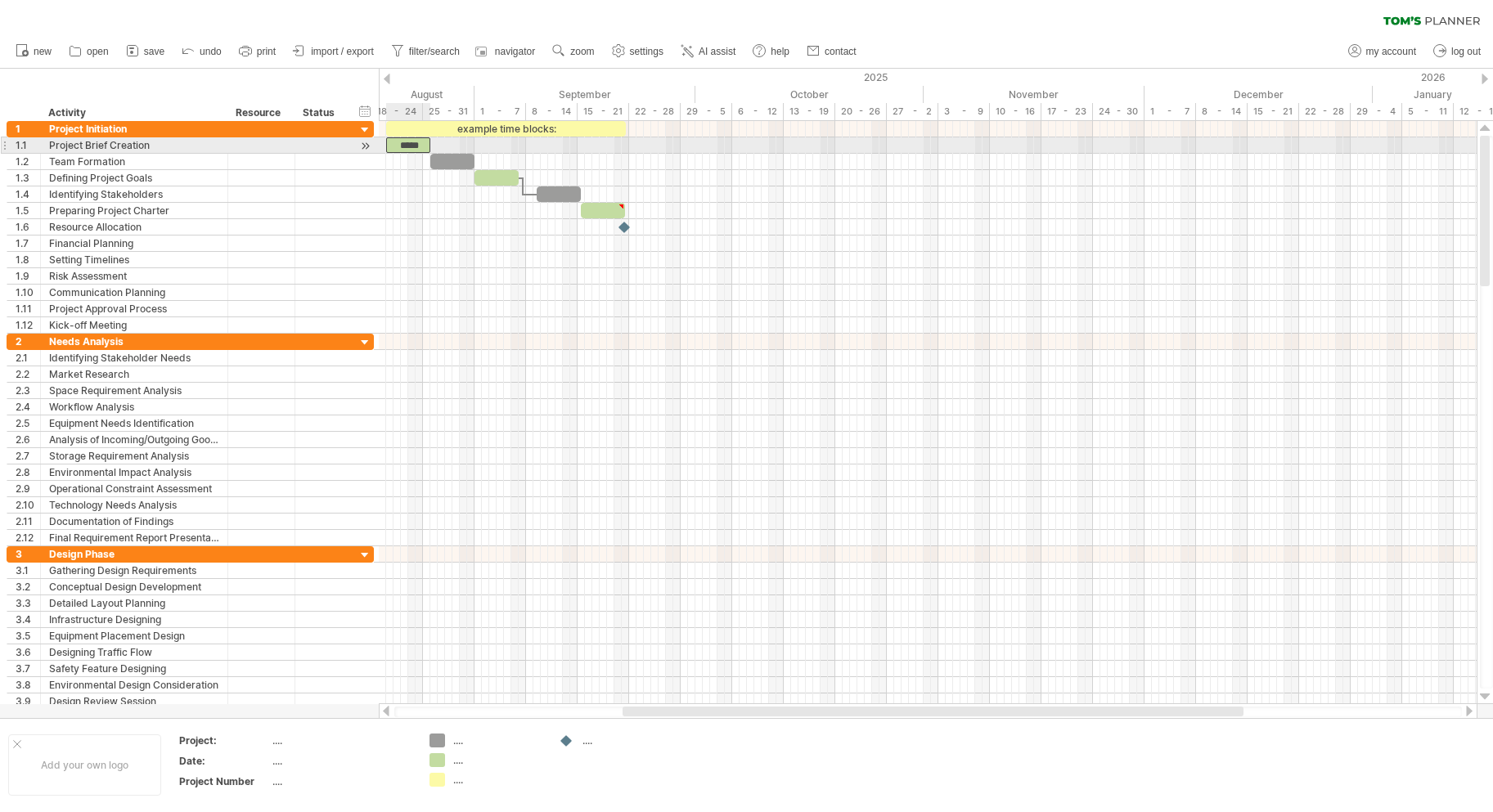
click at [414, 144] on div "*****" at bounding box center [407, 146] width 44 height 15
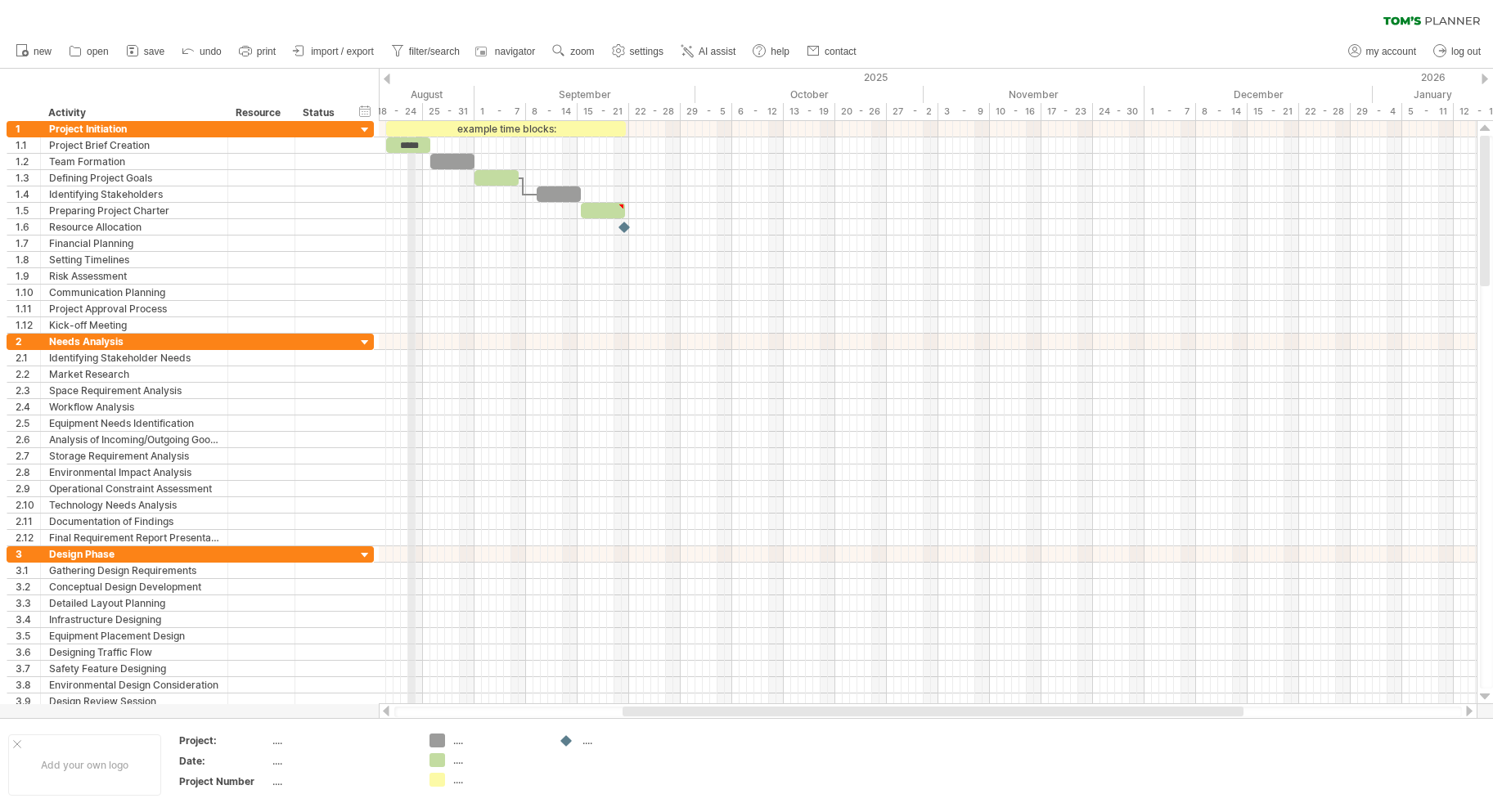
click at [409, 116] on div "18 - 24" at bounding box center [397, 112] width 52 height 17
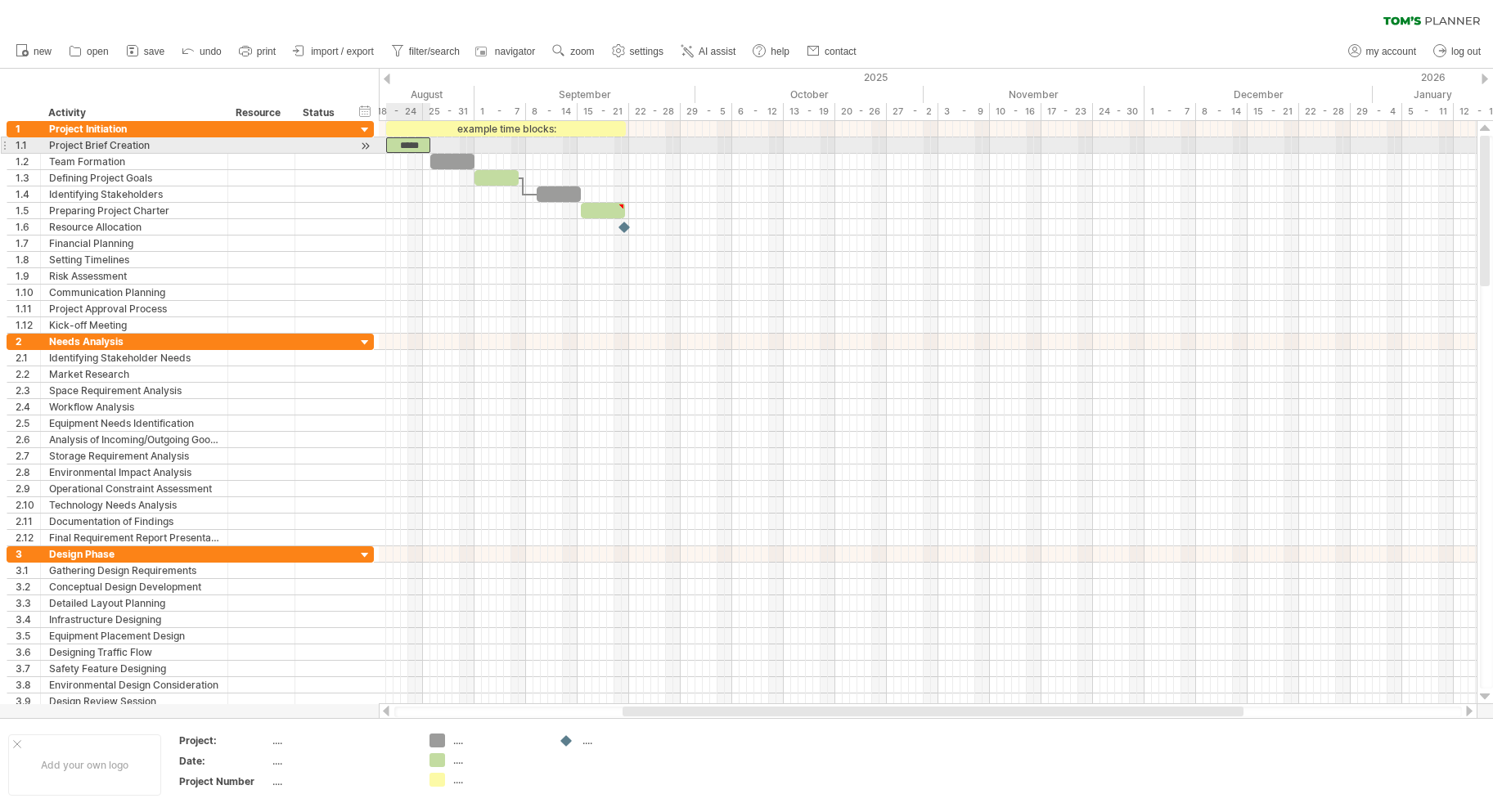
click at [420, 142] on div "*****" at bounding box center [407, 146] width 44 height 15
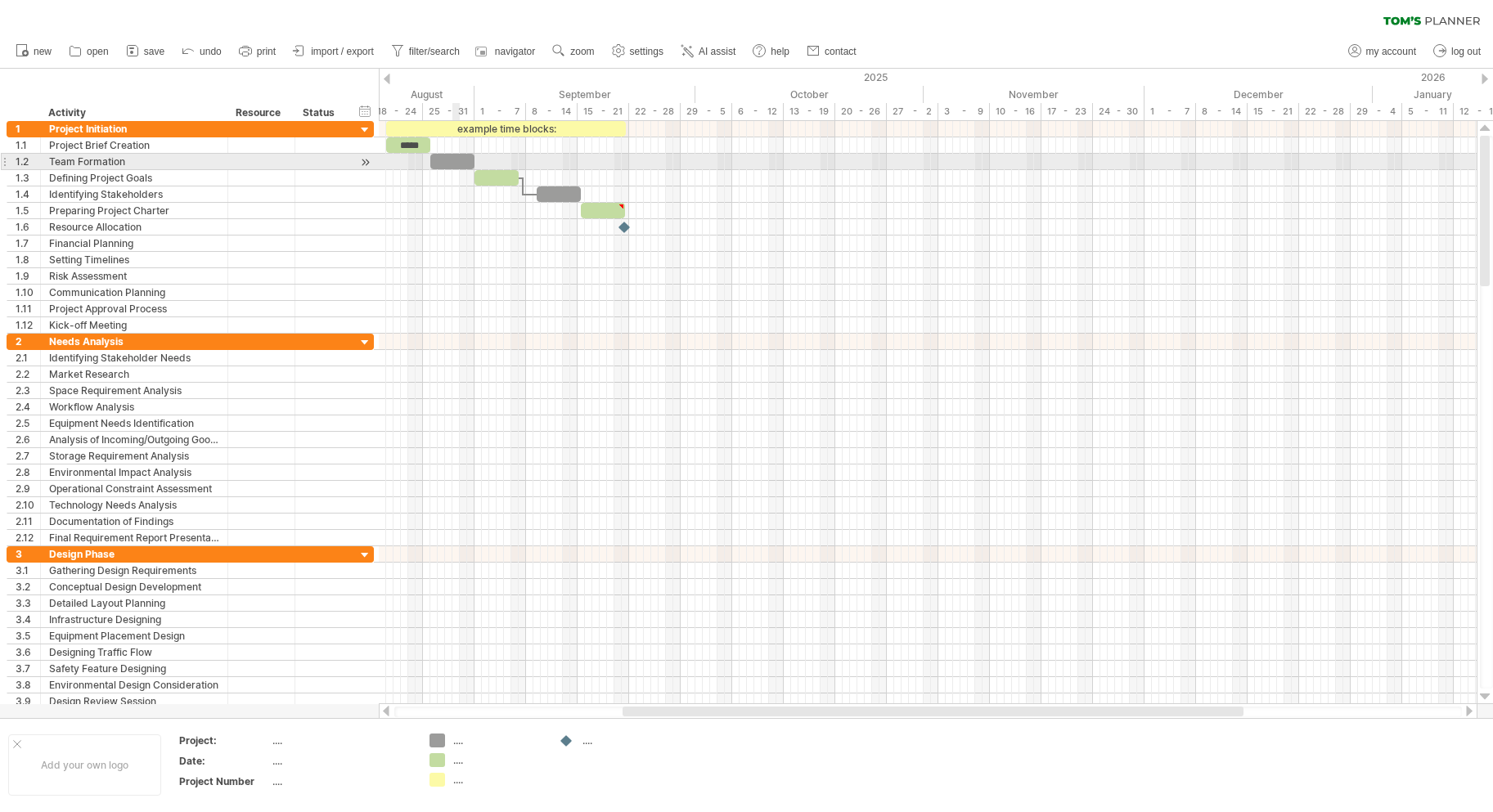
click at [456, 158] on div at bounding box center [451, 161] width 44 height 15
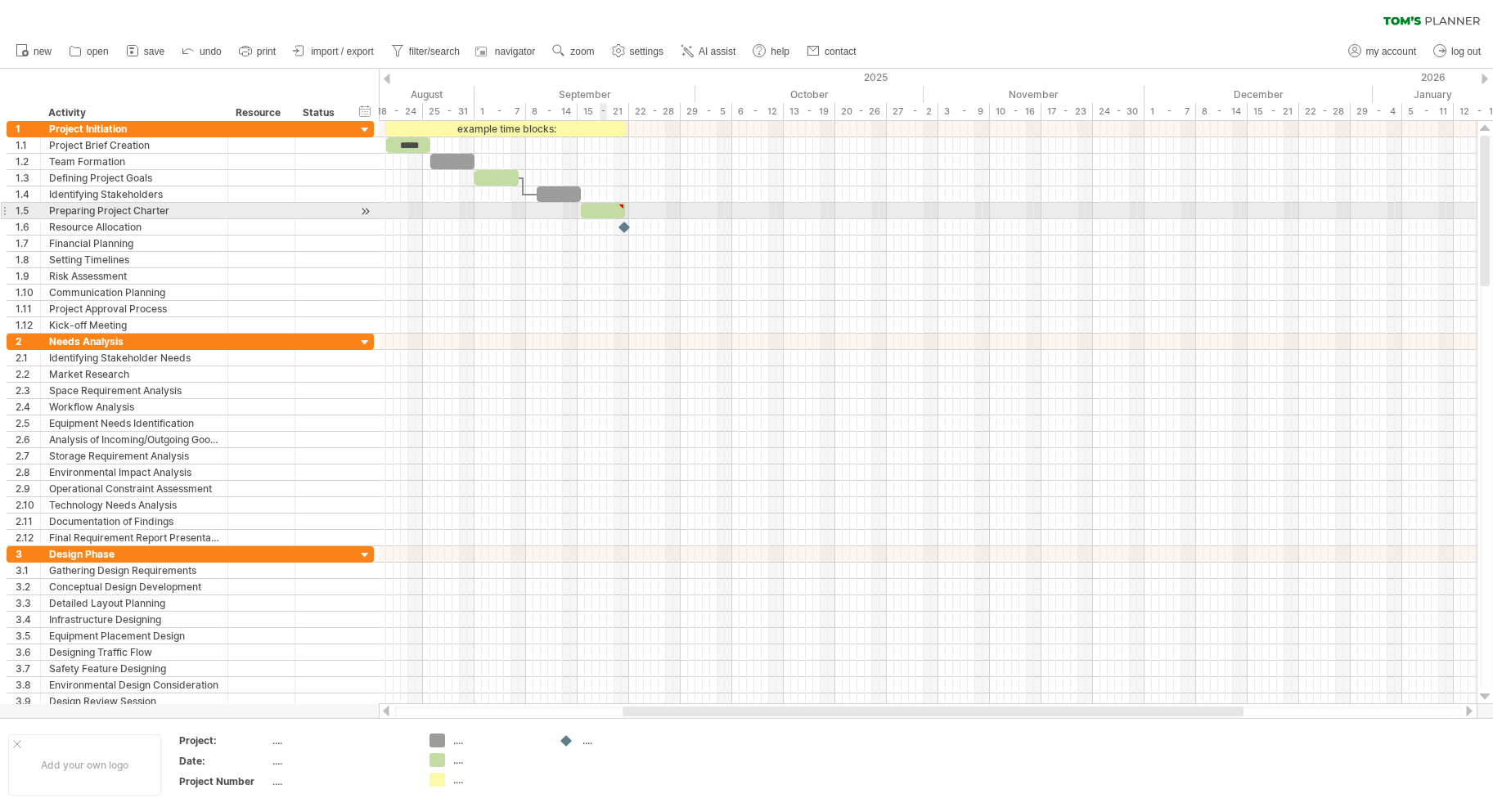
click at [608, 205] on div at bounding box center [602, 210] width 44 height 15
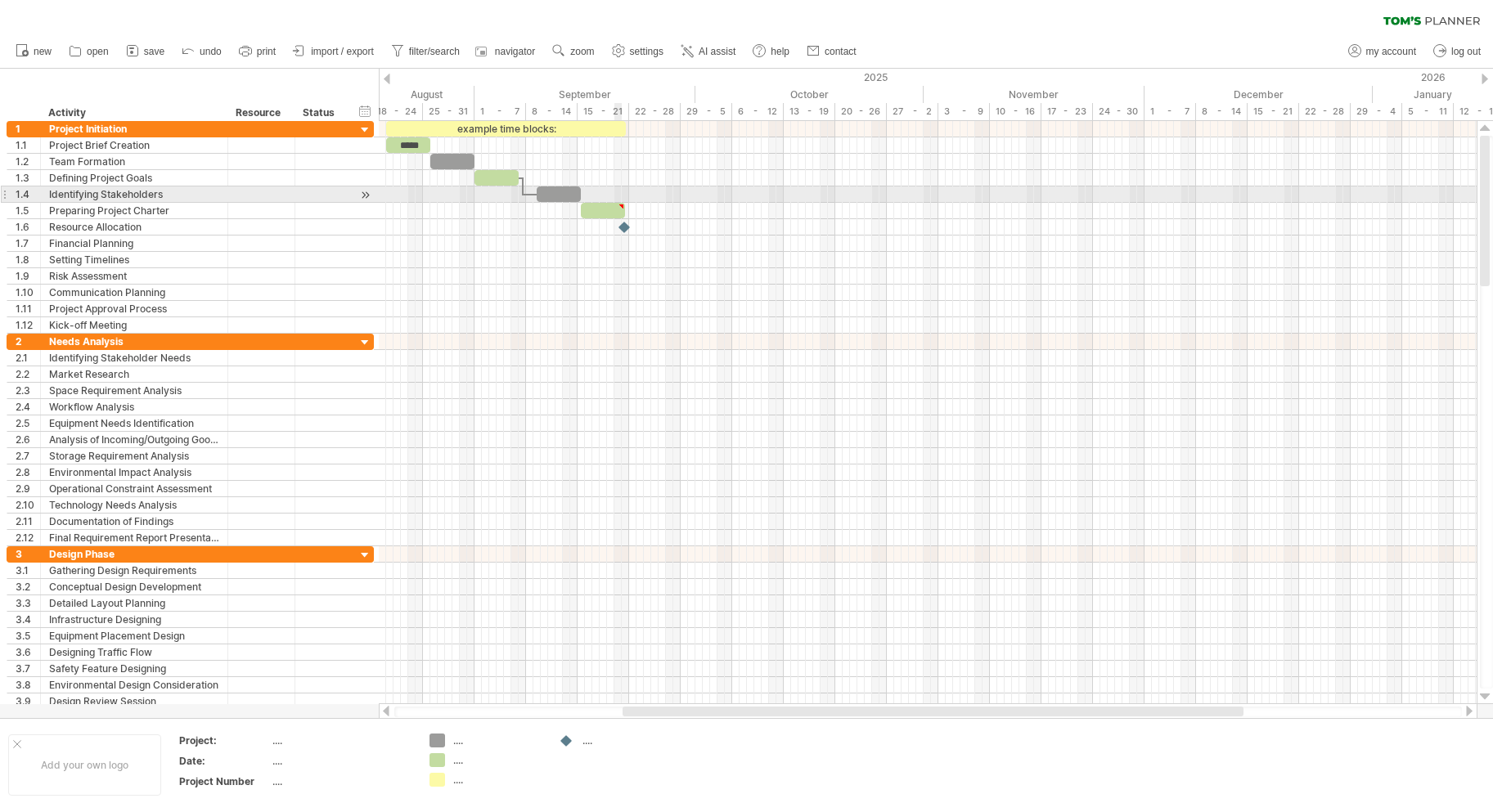
click at [621, 202] on div at bounding box center [928, 194] width 1098 height 16
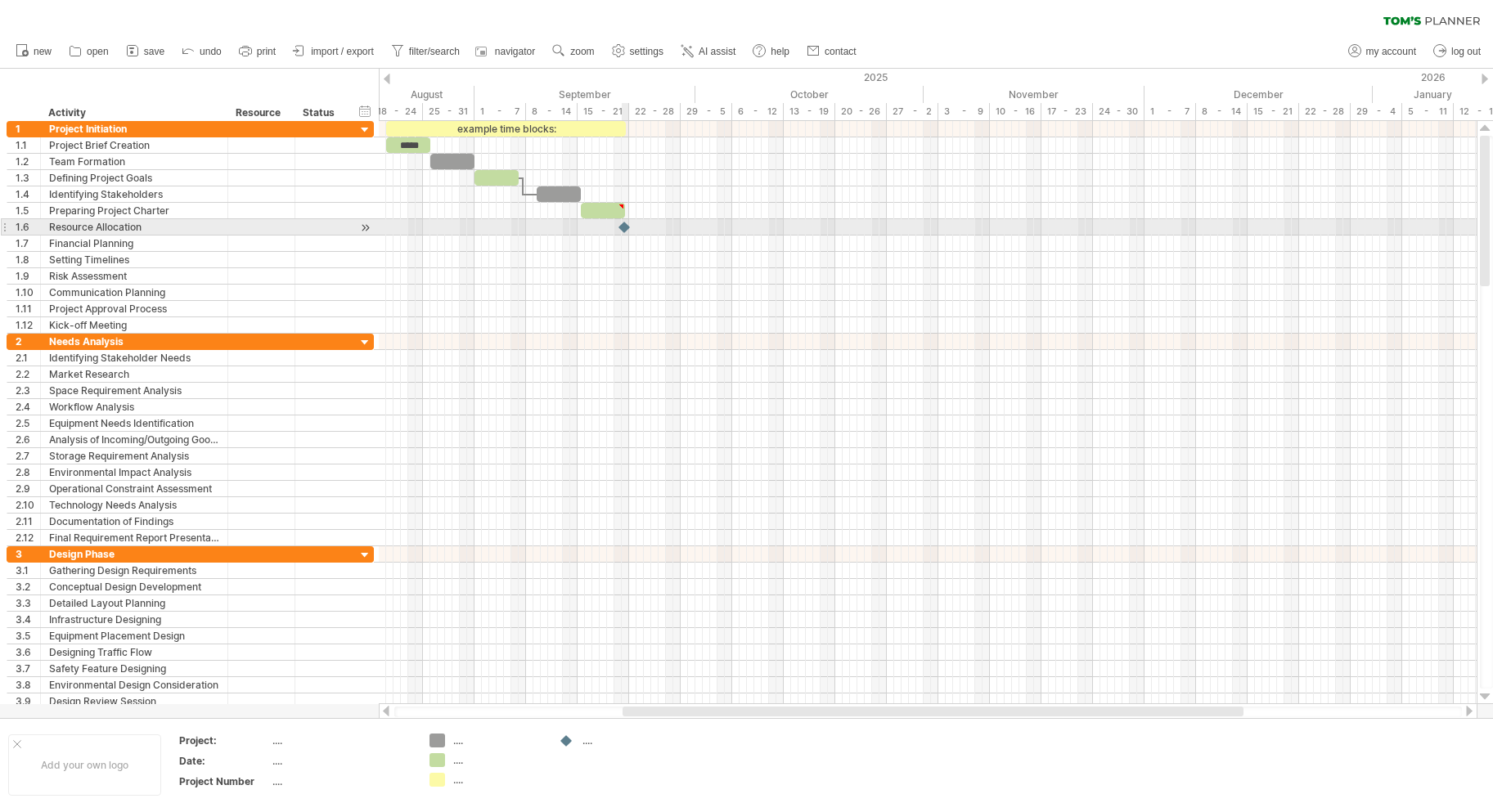
click at [627, 227] on div at bounding box center [625, 226] width 16 height 15
click at [623, 226] on div at bounding box center [625, 226] width 18 height 15
click at [623, 226] on div at bounding box center [625, 226] width 16 height 15
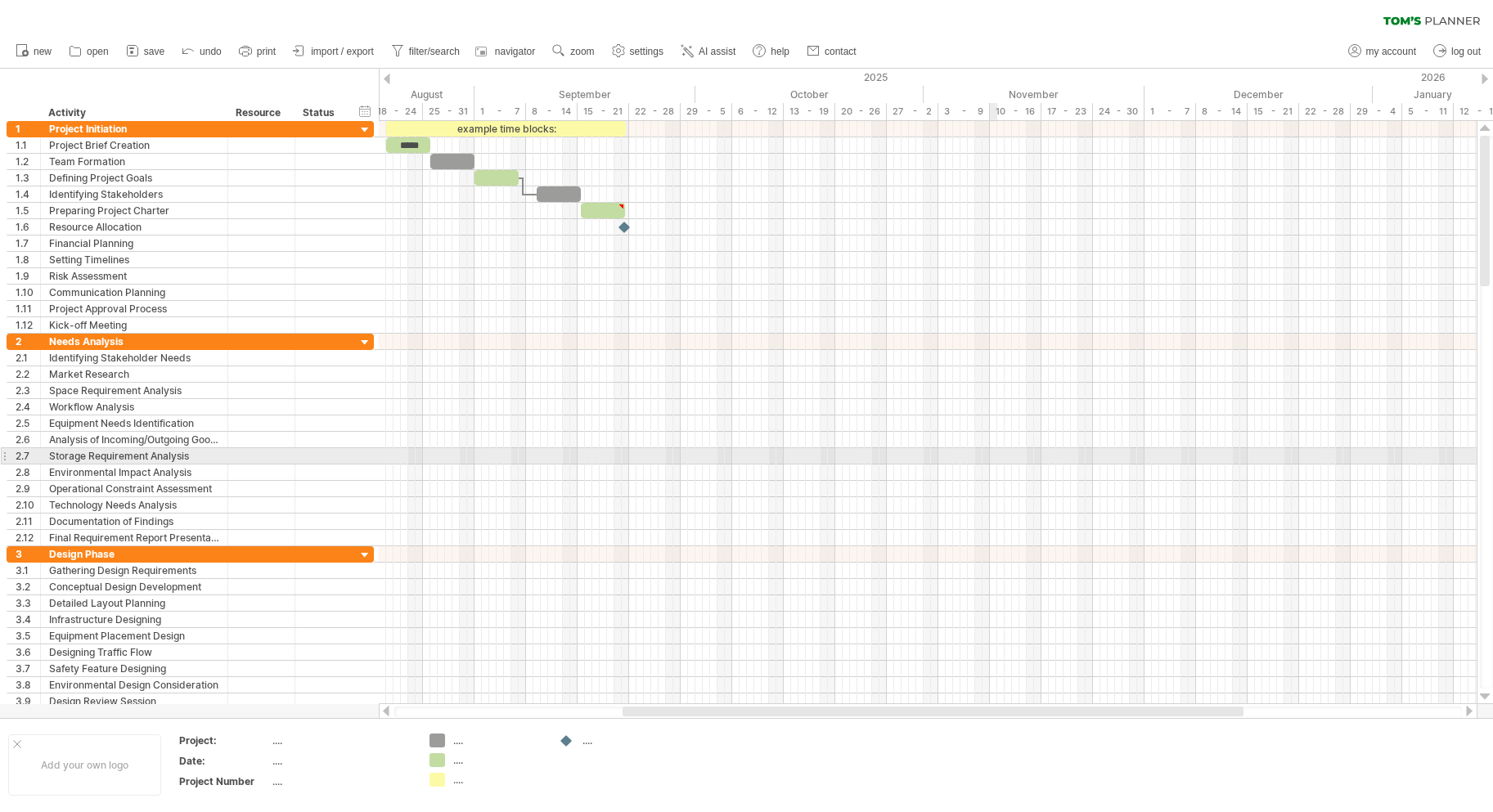
drag, startPoint x: 992, startPoint y: 456, endPoint x: 975, endPoint y: 412, distance: 47.2
click at [992, 449] on div at bounding box center [928, 439] width 1098 height 213
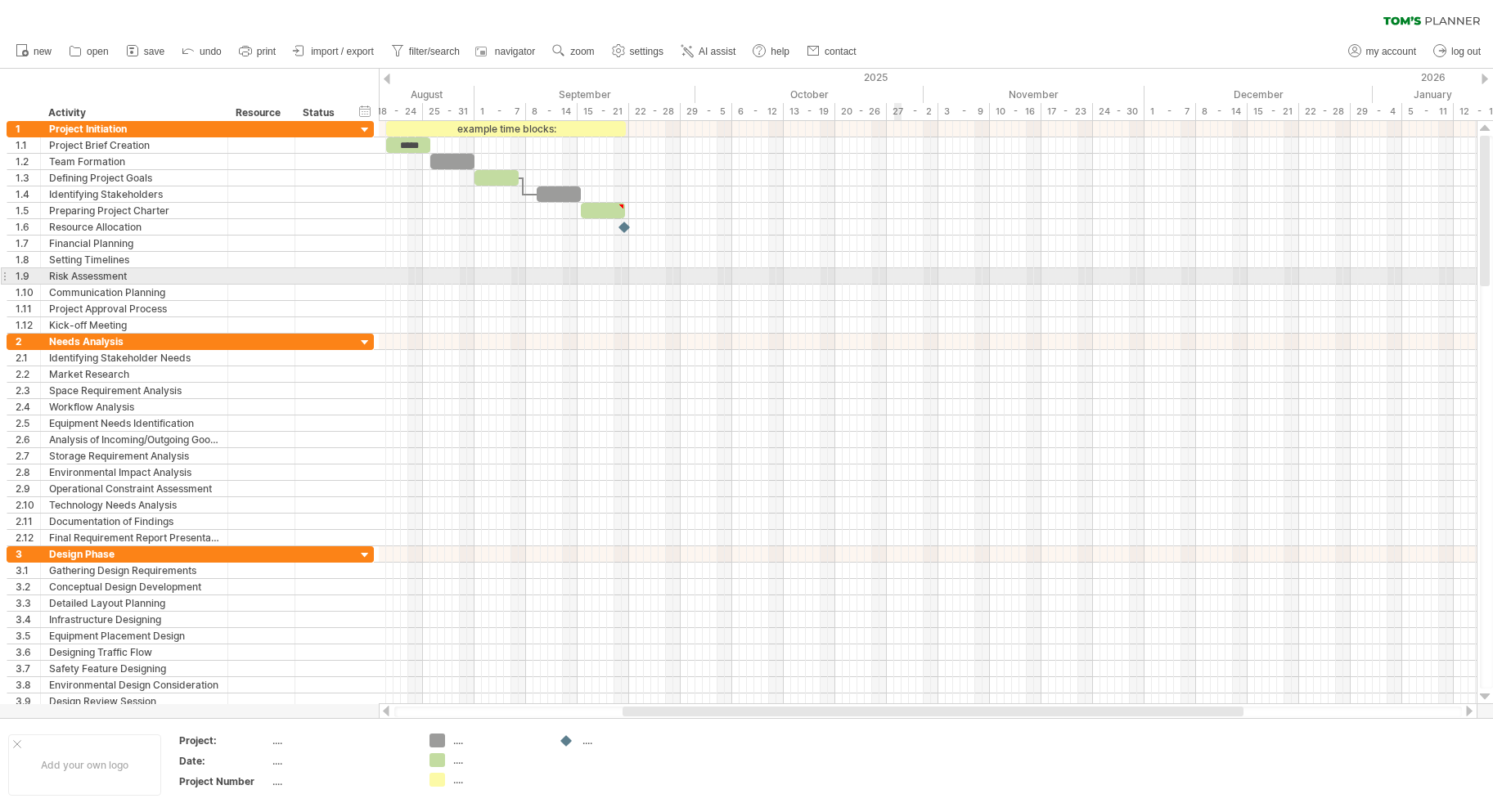
click at [881, 267] on div at bounding box center [928, 259] width 1098 height 16
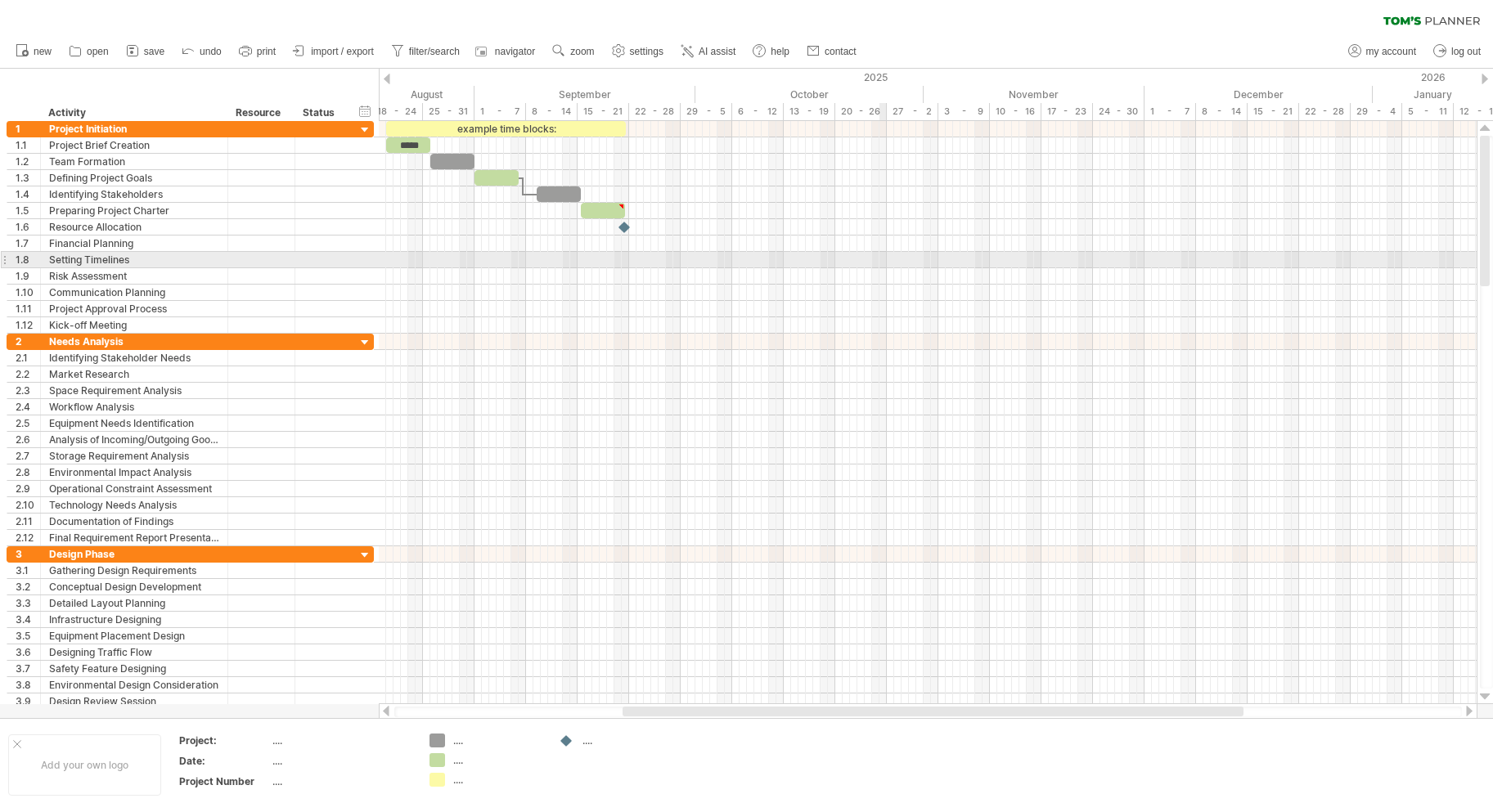
click at [881, 267] on div at bounding box center [928, 259] width 1098 height 16
